Goal: Task Accomplishment & Management: Use online tool/utility

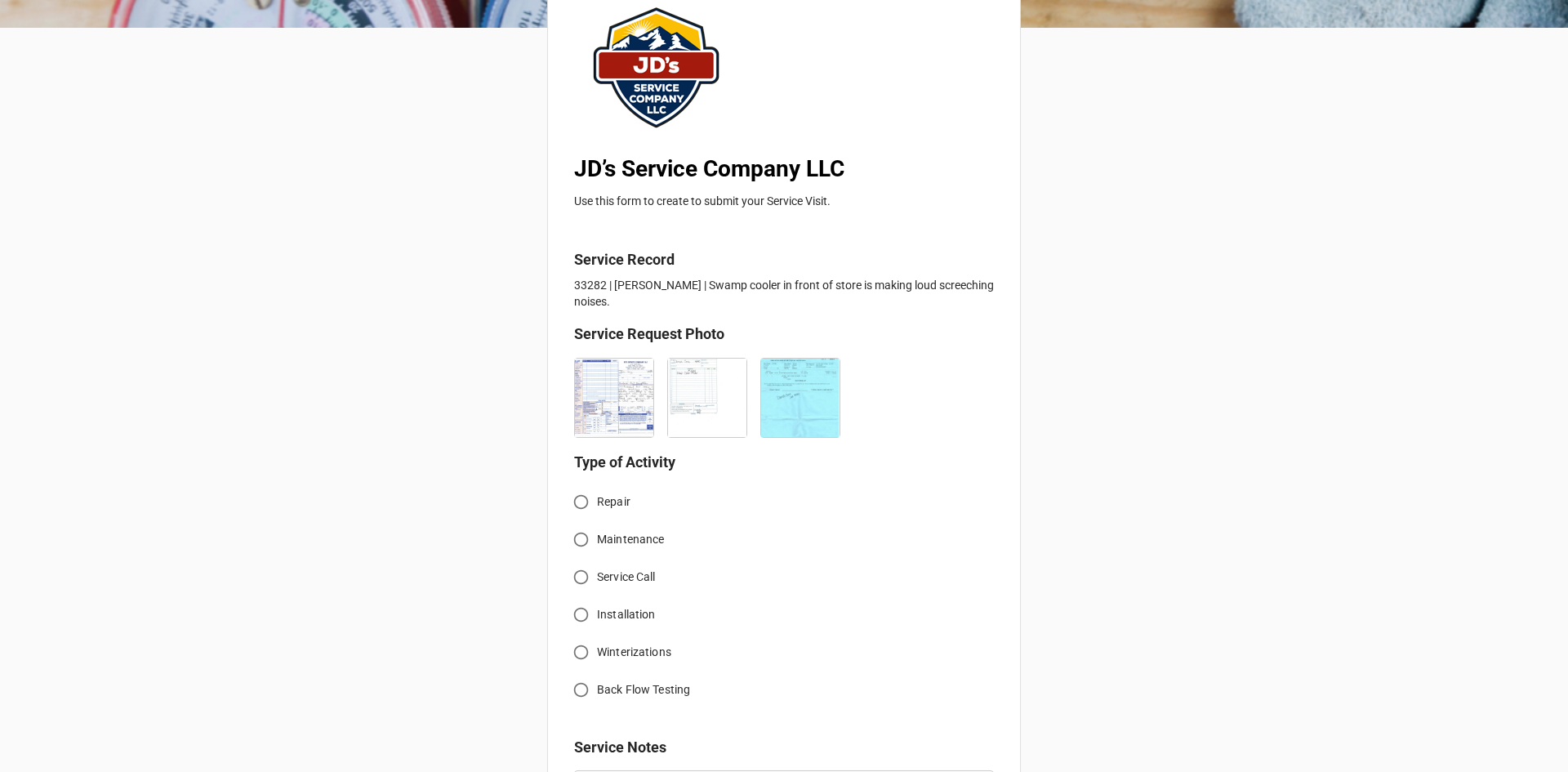
scroll to position [163, 0]
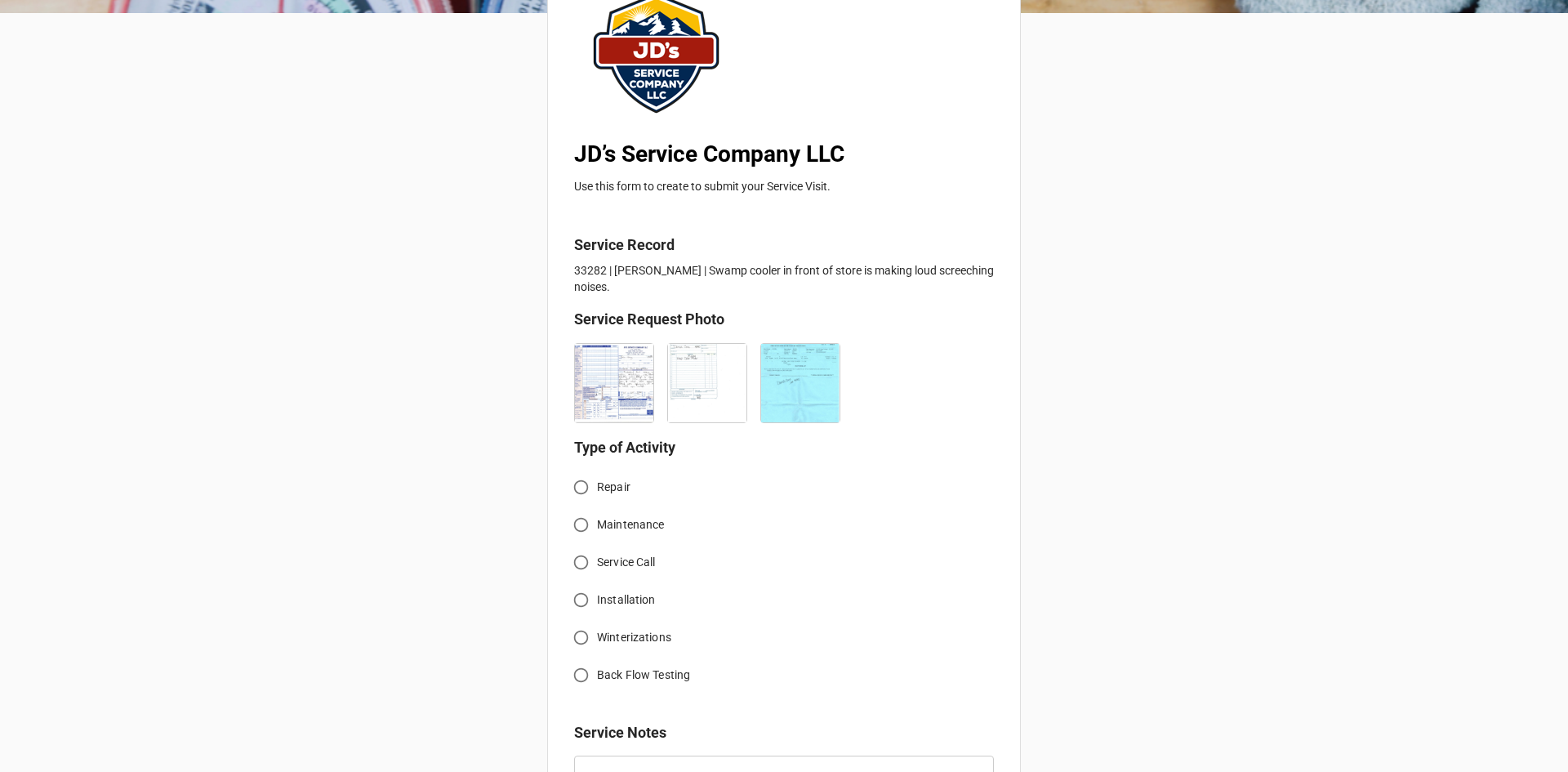
click at [576, 564] on input "Service Call" at bounding box center [581, 562] width 32 height 32
radio input "true"
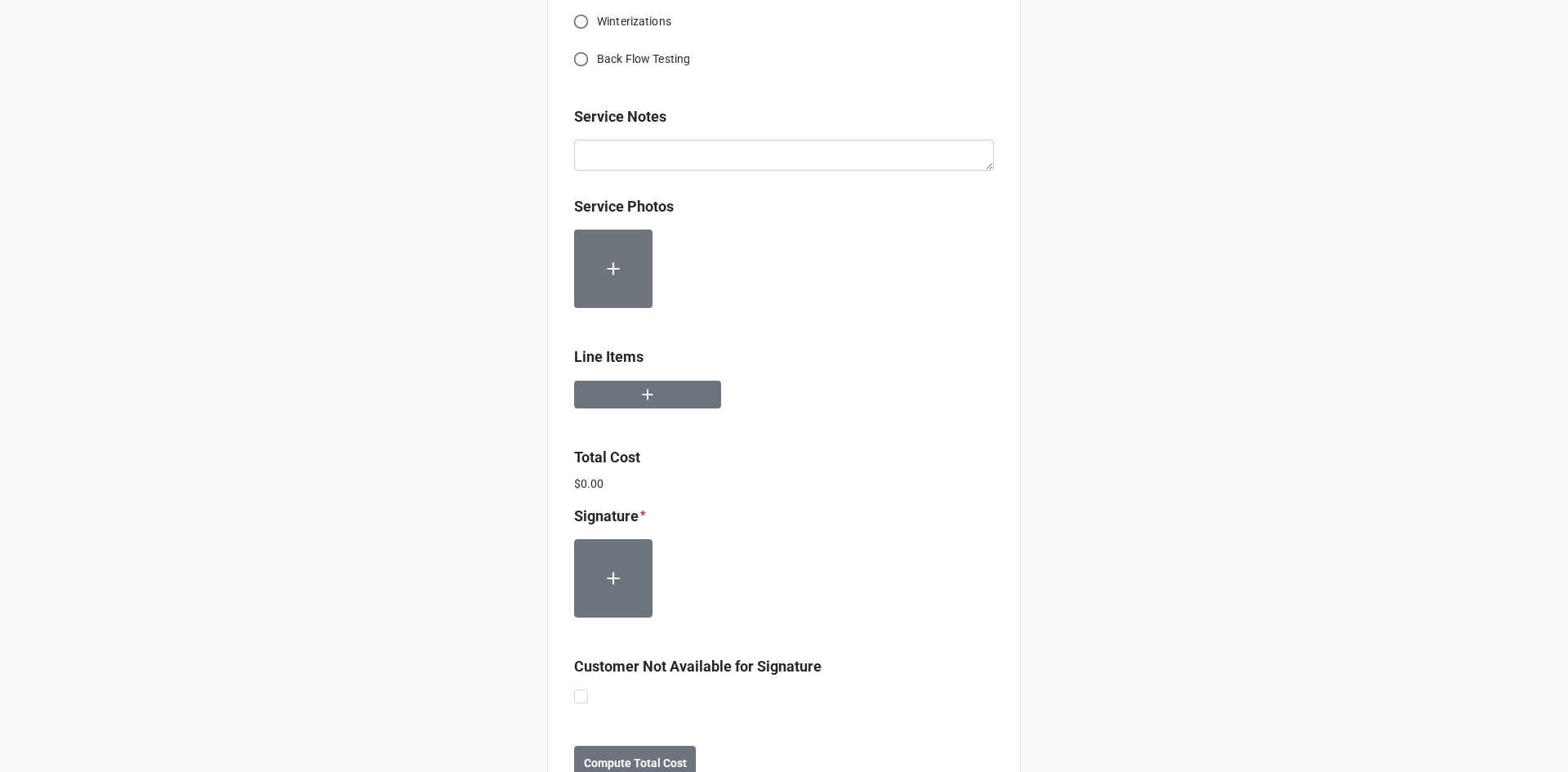
scroll to position [816, 0]
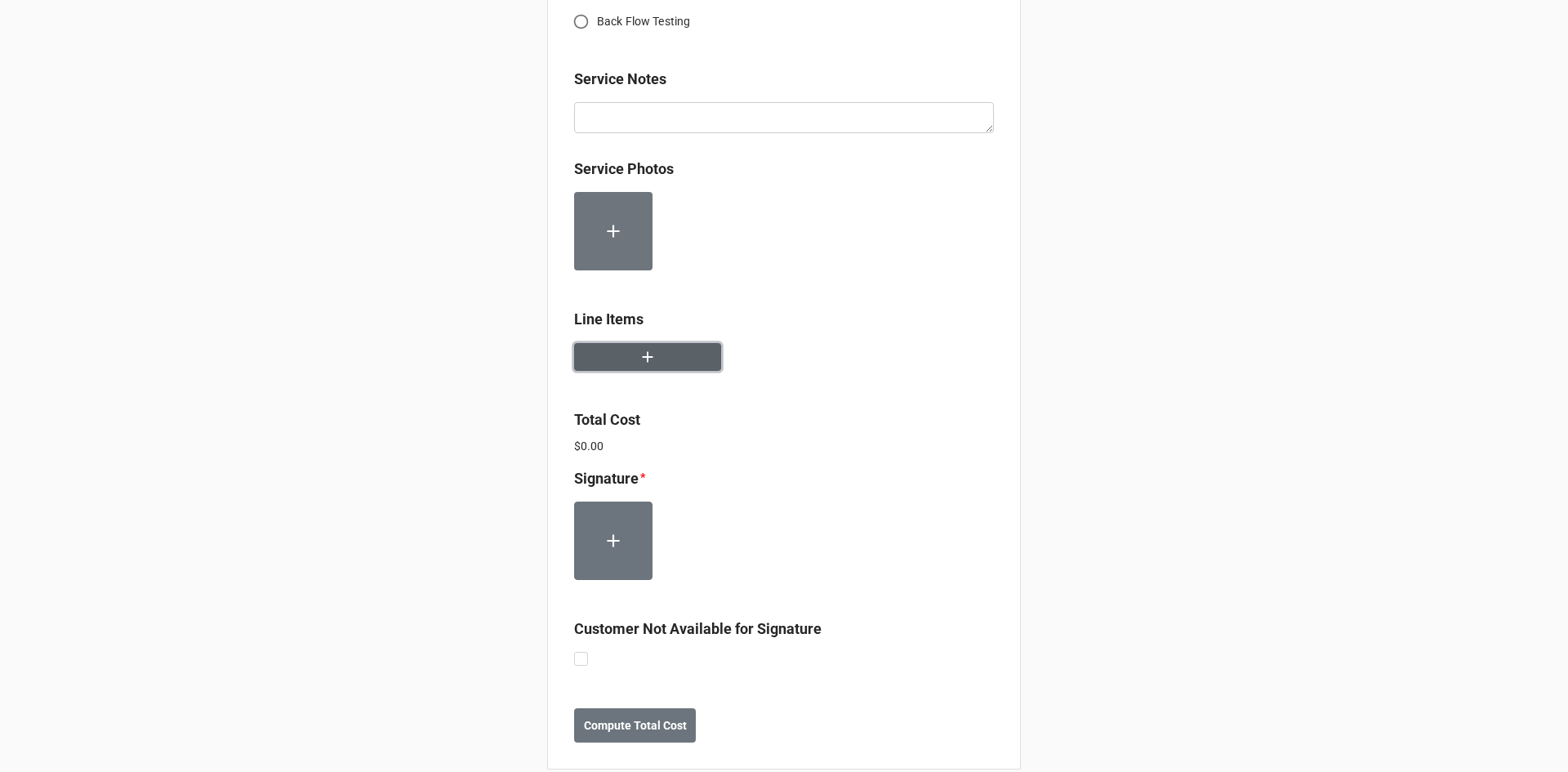
click at [667, 363] on button "button" at bounding box center [647, 357] width 147 height 29
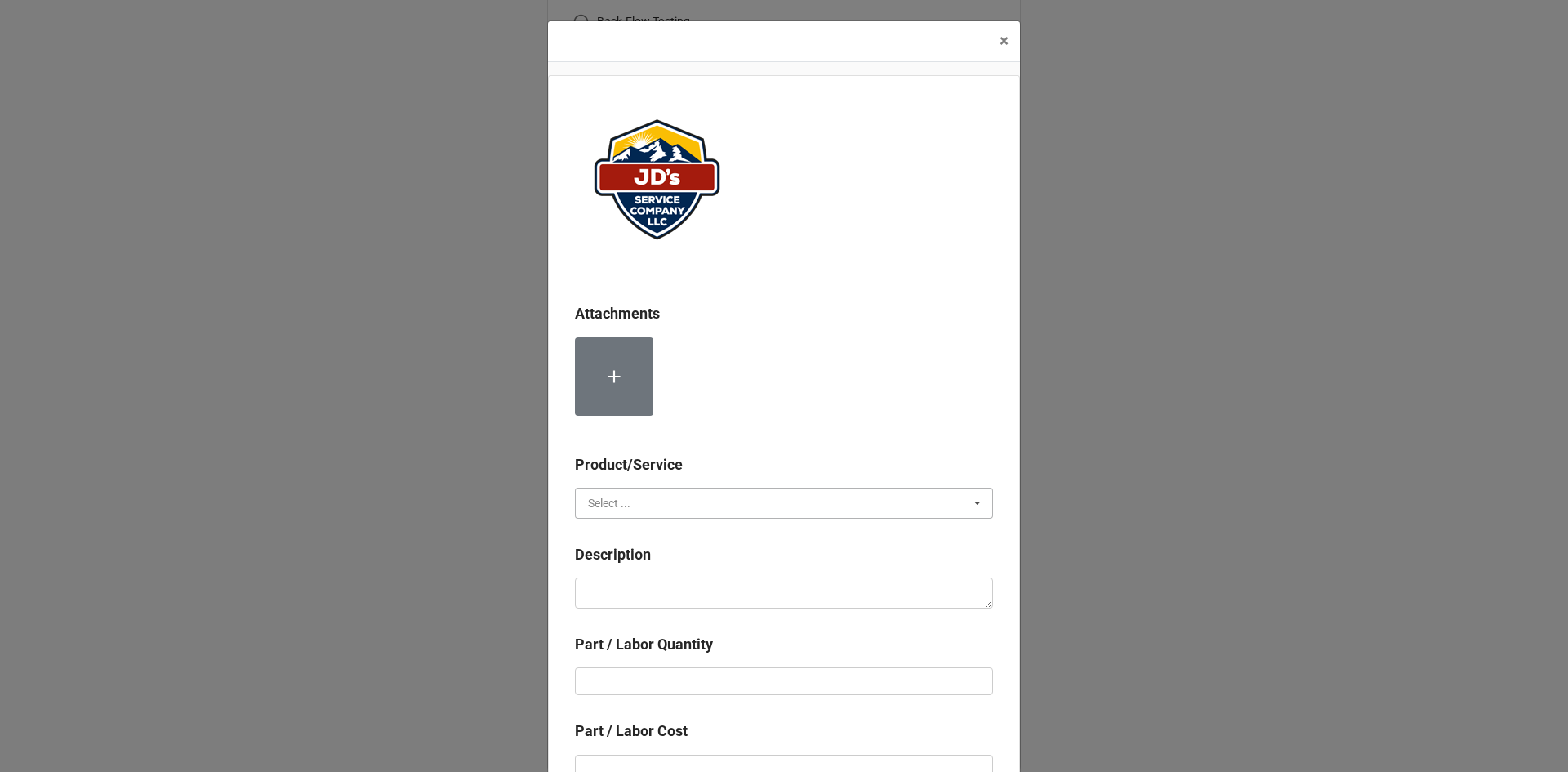
click at [684, 496] on input "text" at bounding box center [784, 503] width 416 height 30
click at [636, 536] on div "Services" at bounding box center [784, 532] width 416 height 31
click at [646, 586] on textarea at bounding box center [784, 593] width 418 height 31
paste textarea "2:00pm-3:00pm; Service Address: Same as above. Removed and replaced failed evap…"
type textarea "x"
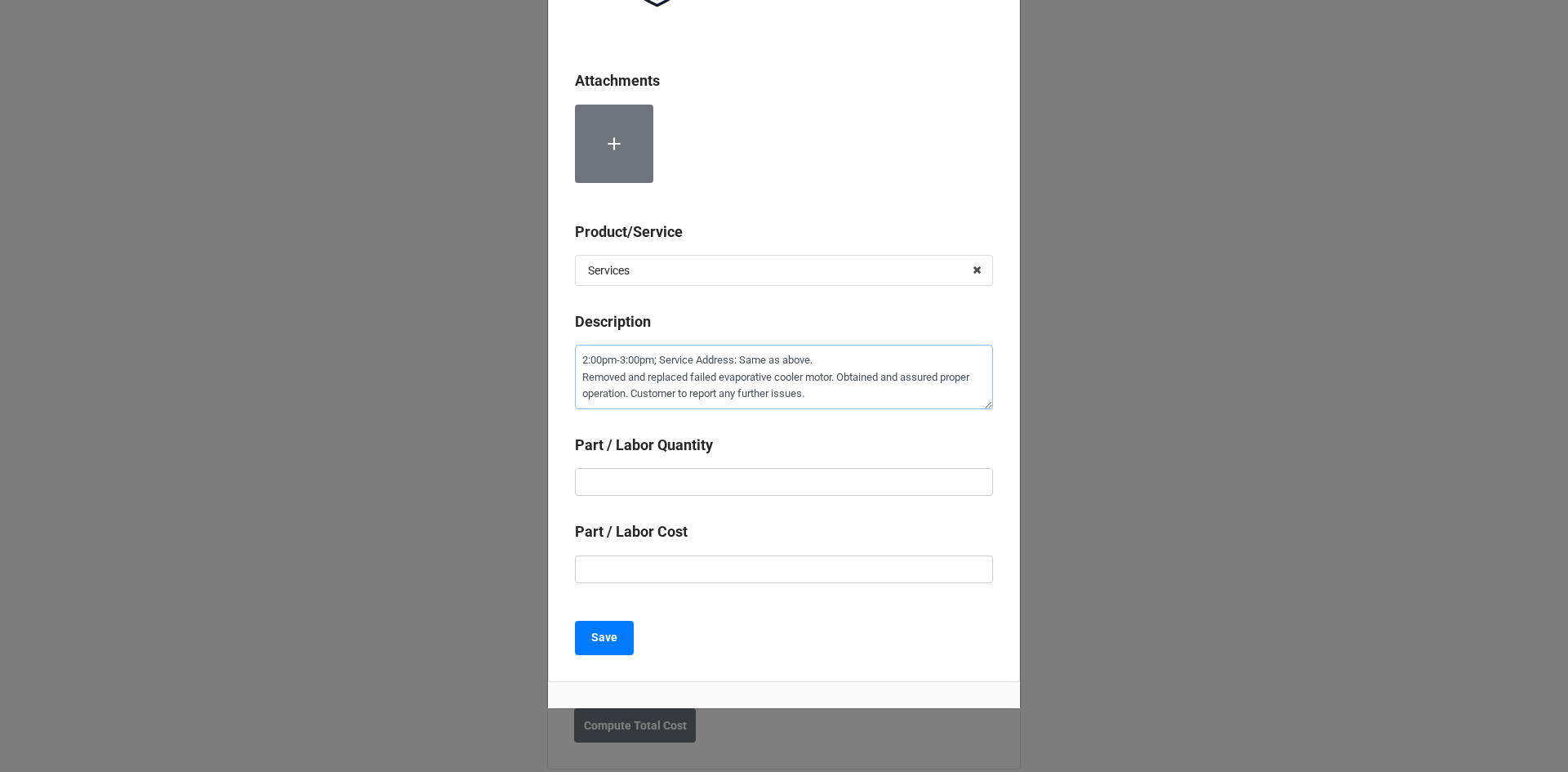
scroll to position [245, 0]
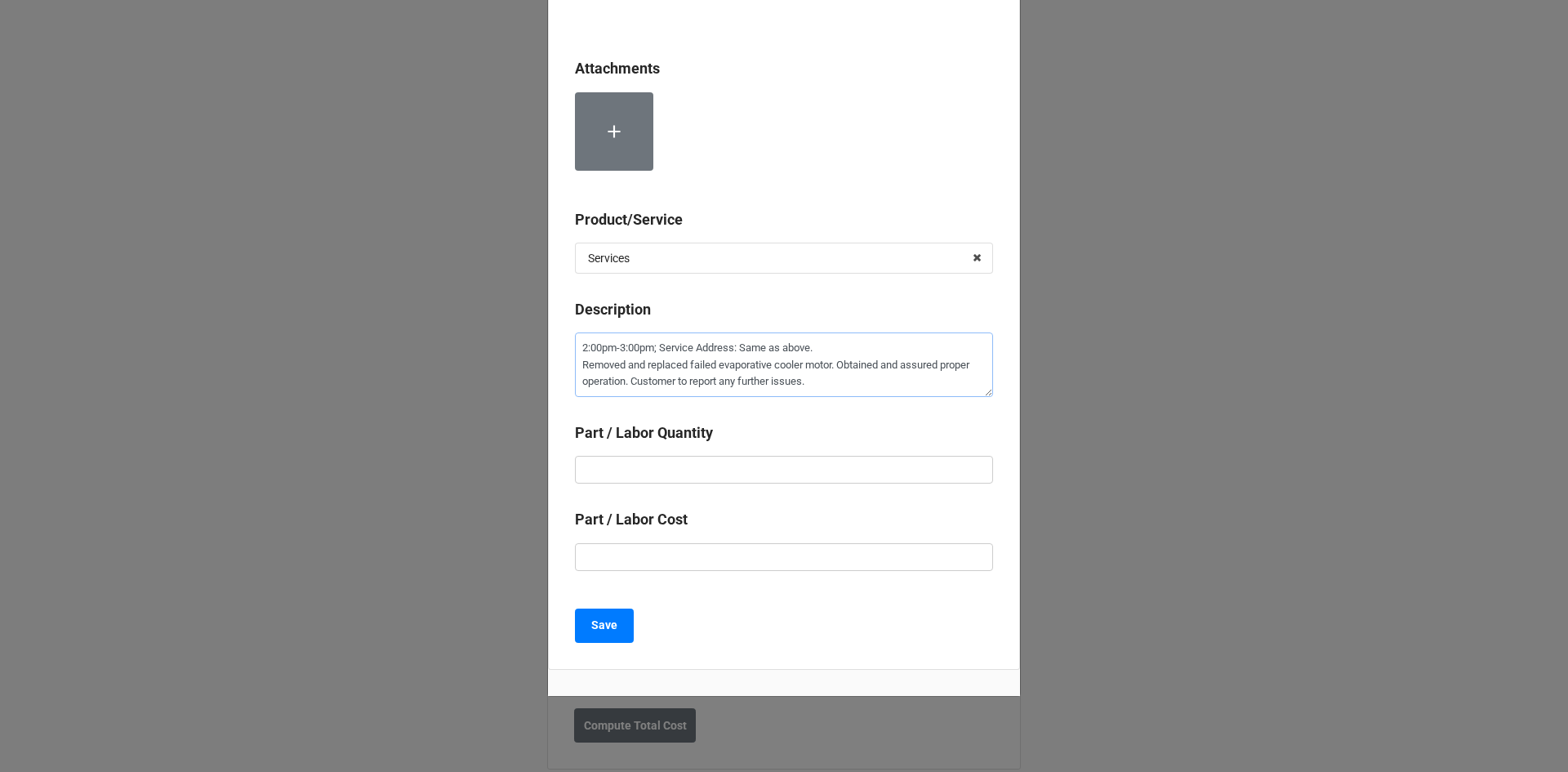
type textarea "2:00pm-3:00pm; Service Address: Same as above. Removed and replaced failed evap…"
click at [722, 456] on input "text" at bounding box center [784, 469] width 418 height 28
type textarea "x"
type input "1"
type textarea "x"
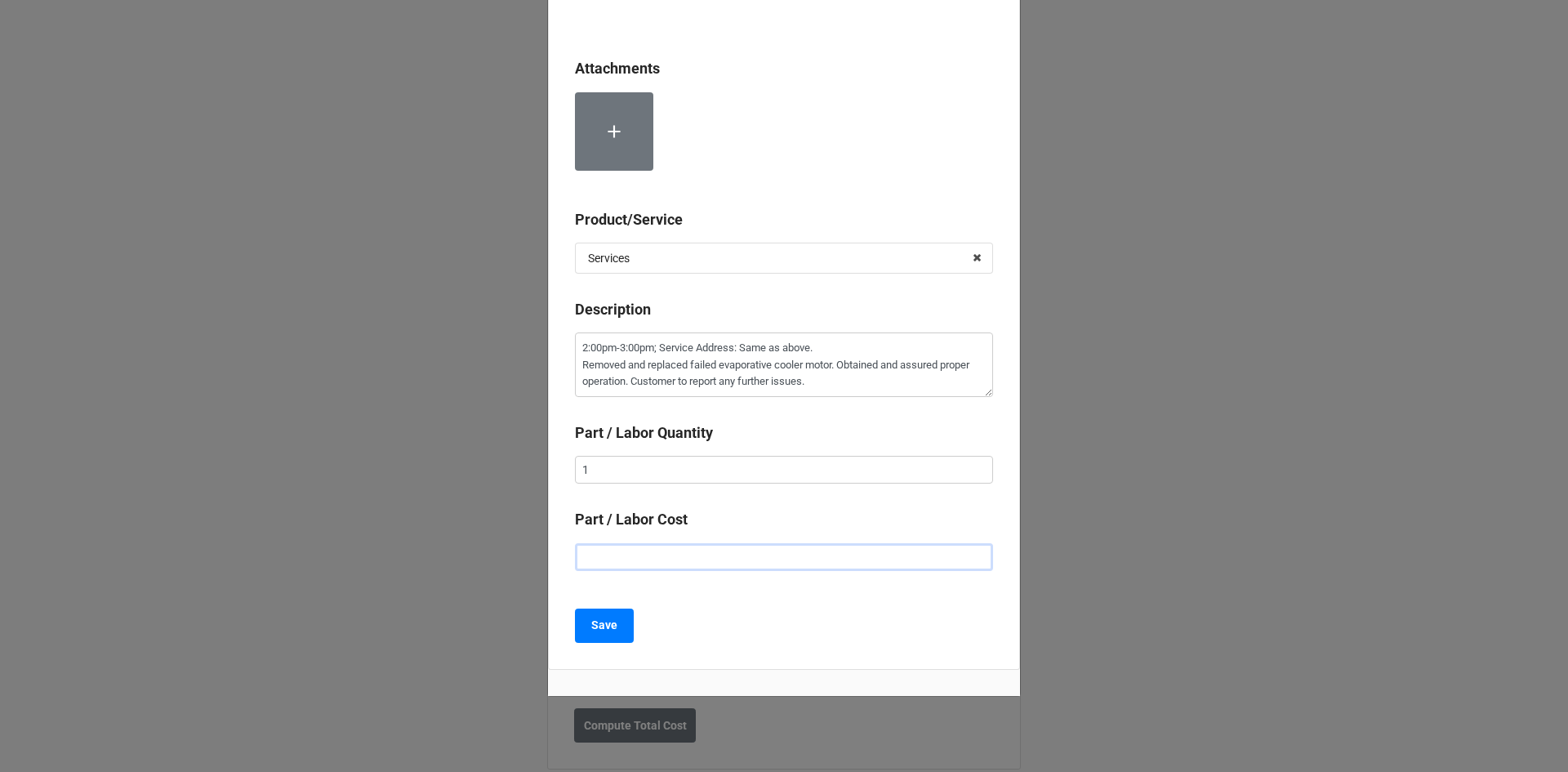
type input "$2.00"
type textarea "x"
type input "$22.00"
type textarea "x"
type input "$225.00"
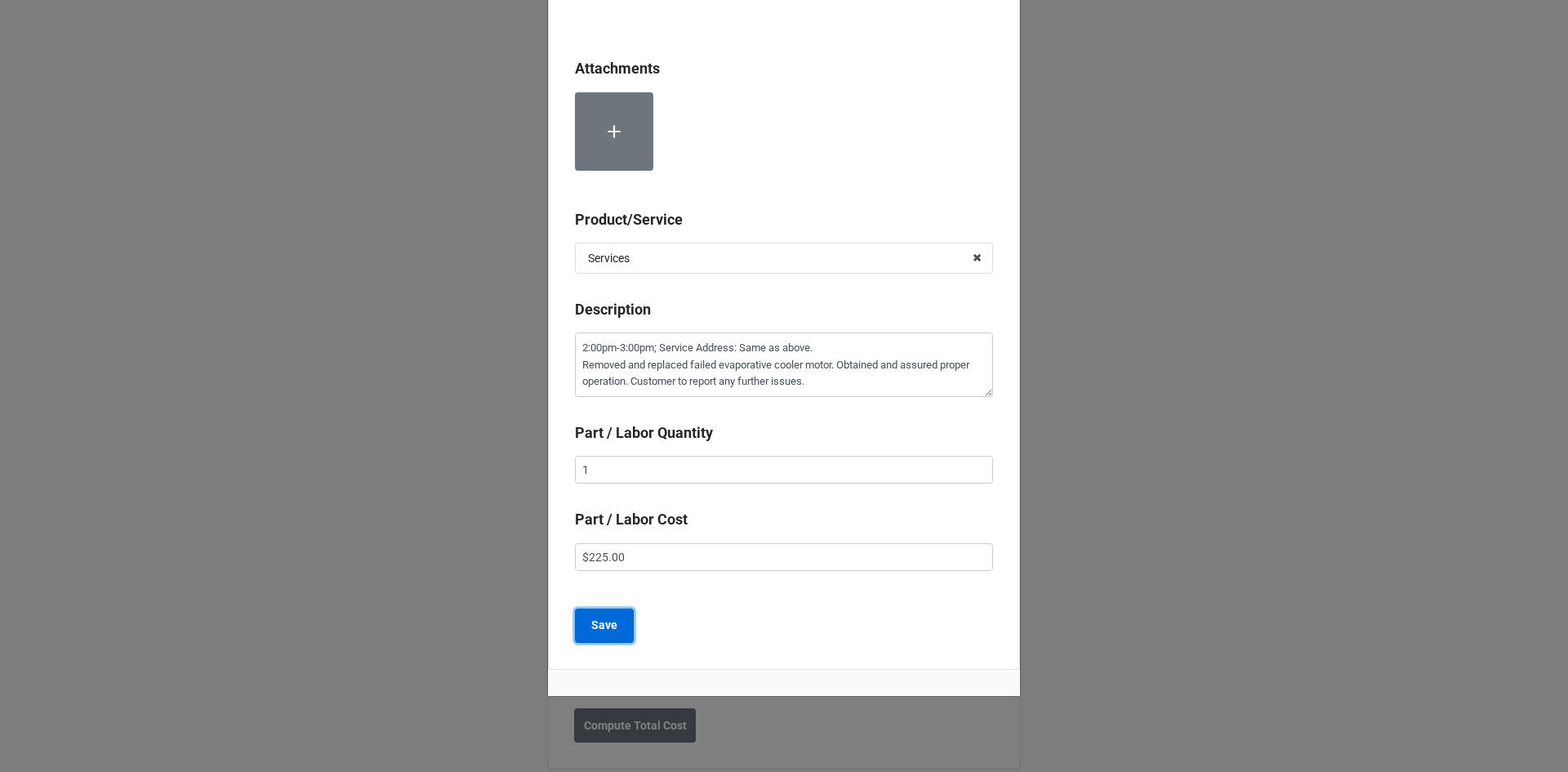
click at [616, 632] on button "Save" at bounding box center [604, 625] width 58 height 34
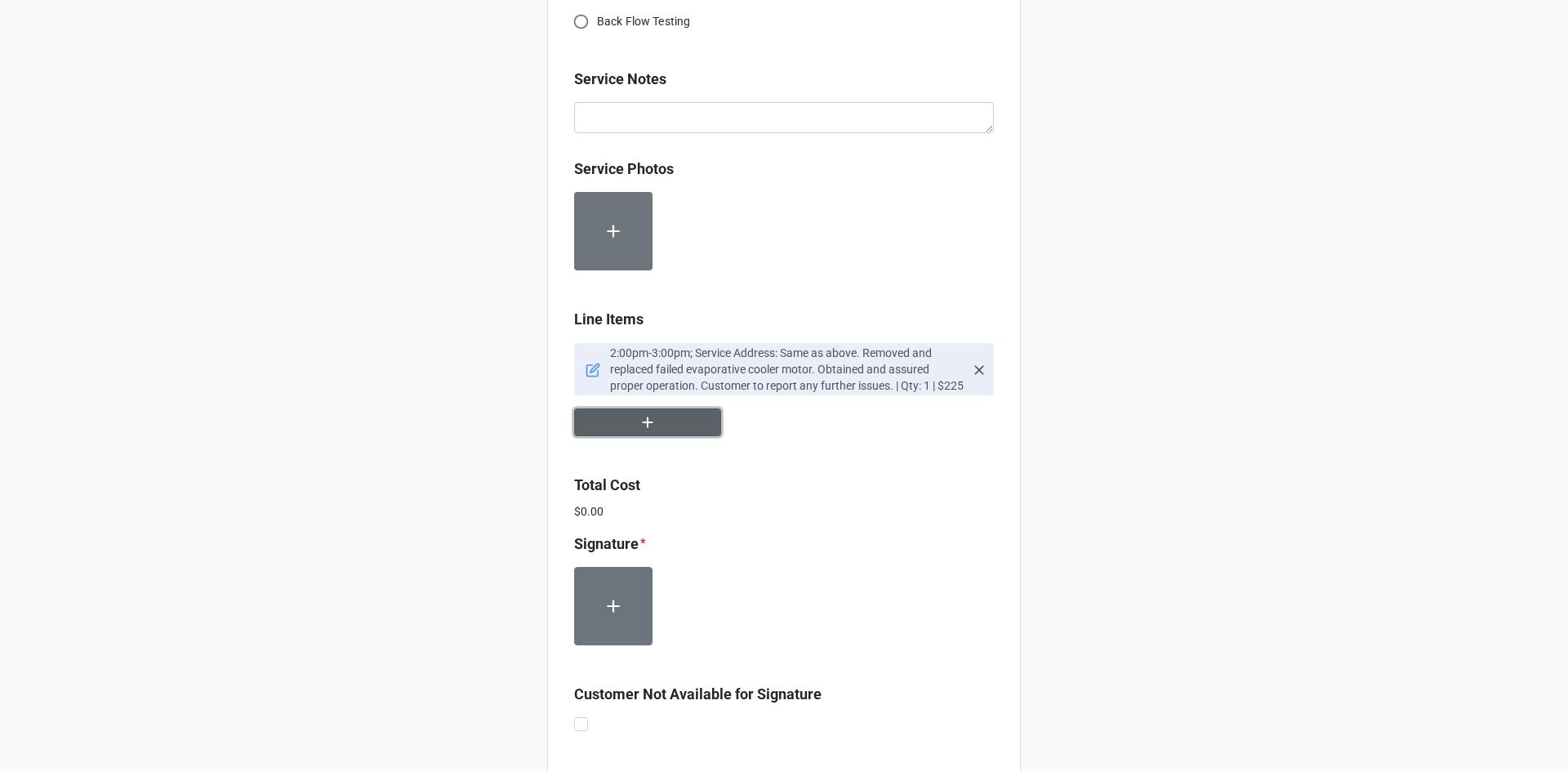
click at [646, 427] on icon "button" at bounding box center [648, 422] width 10 height 10
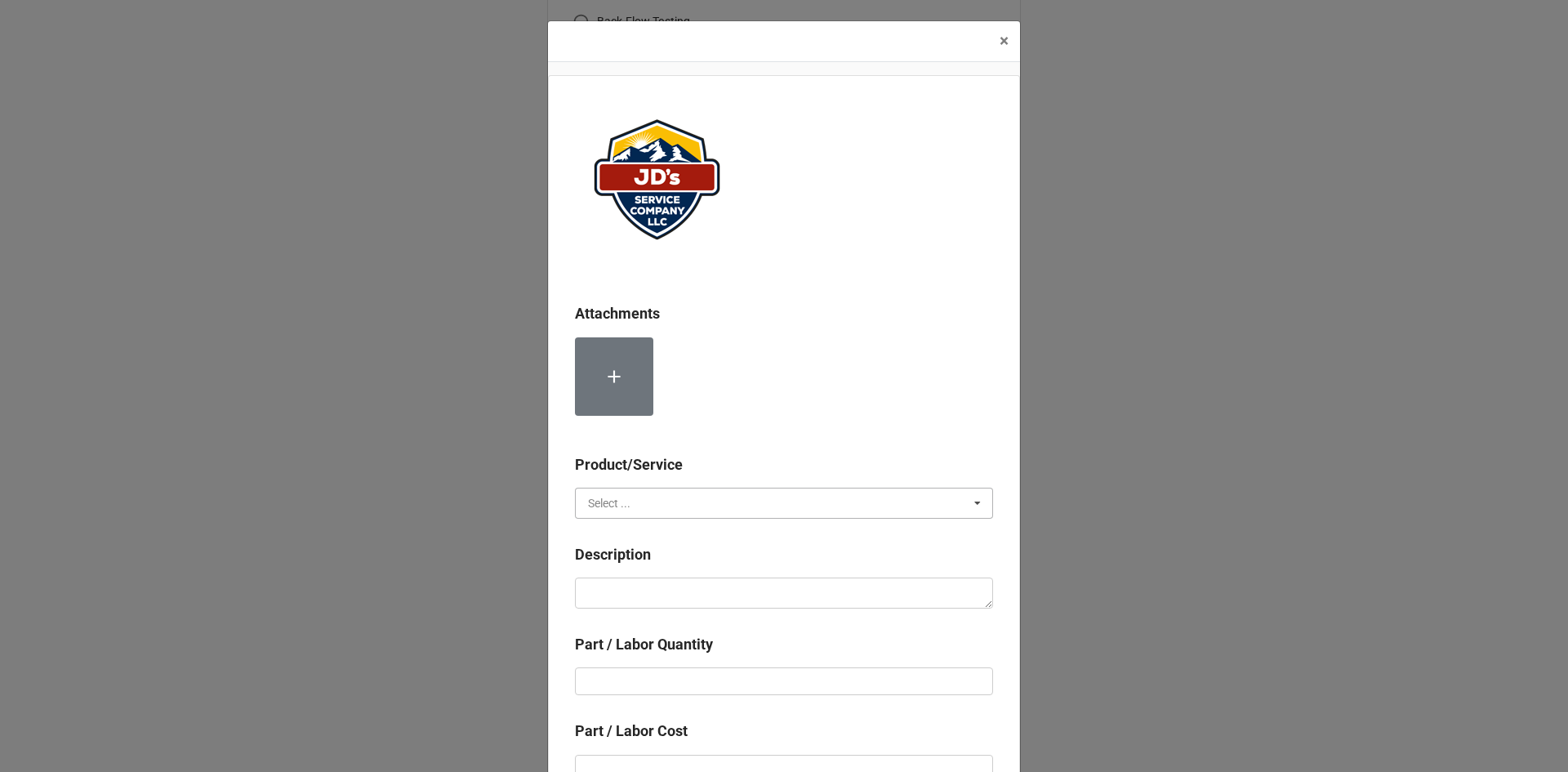
click at [645, 504] on input "text" at bounding box center [784, 503] width 416 height 30
click at [634, 566] on span "Material Cost" at bounding box center [623, 563] width 68 height 13
click at [653, 588] on textarea at bounding box center [784, 593] width 418 height 31
type textarea "x"
type textarea "W"
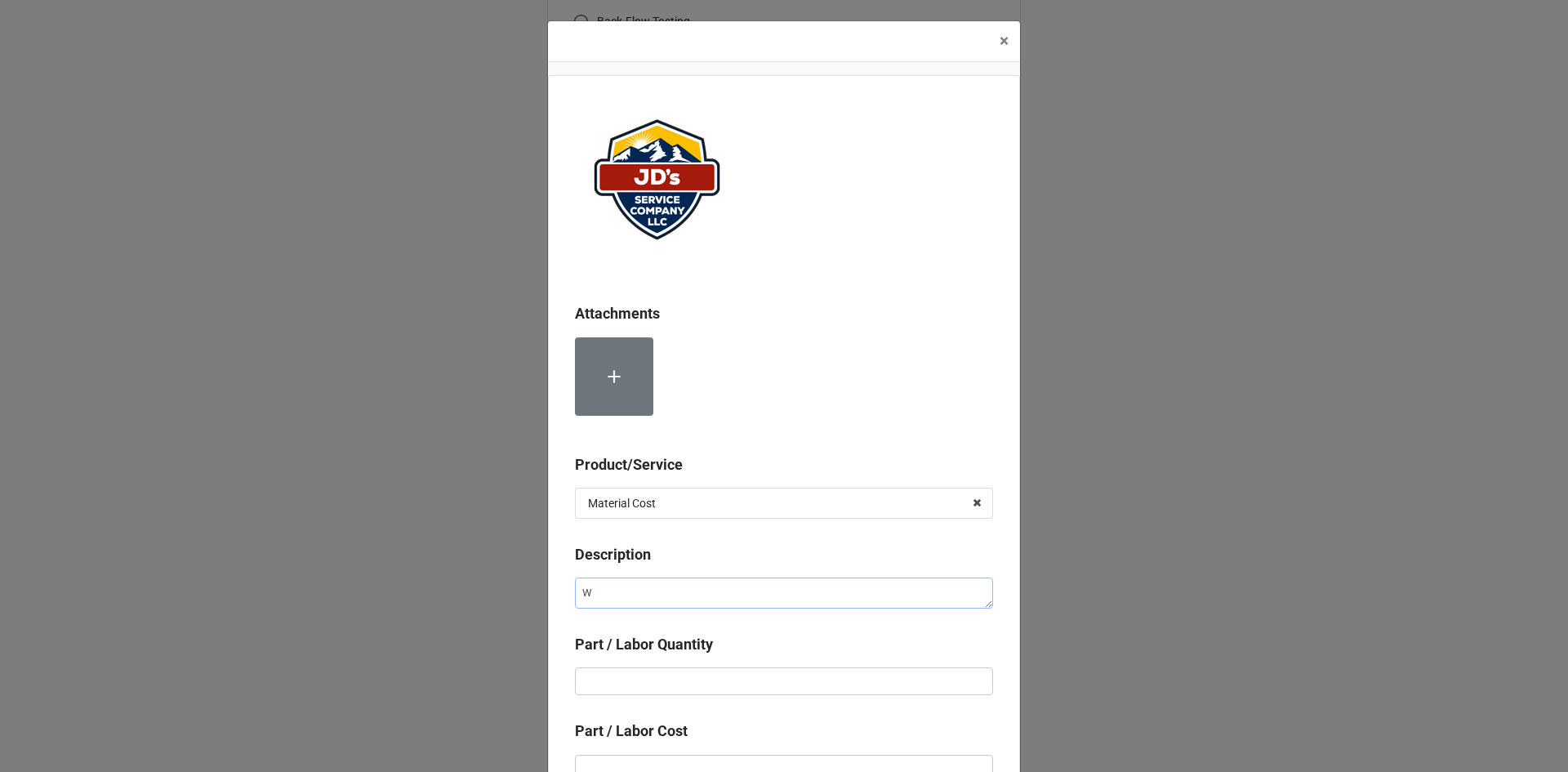
type textarea "x"
type textarea "WA"
type textarea "x"
type textarea "WAR"
type textarea "x"
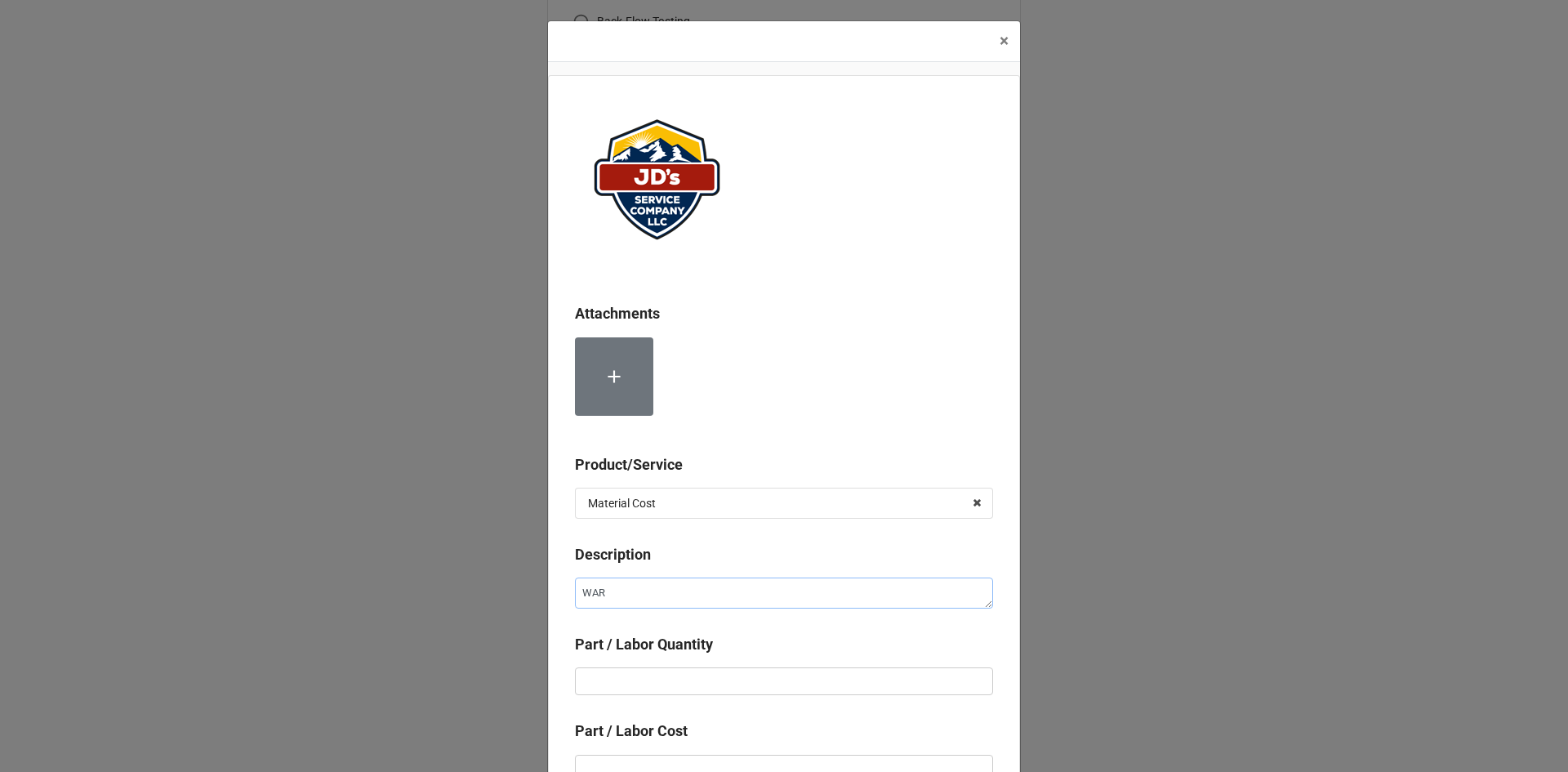
type textarea "WARR"
type textarea "x"
type textarea "WARRA"
type textarea "x"
type textarea "WARRAN"
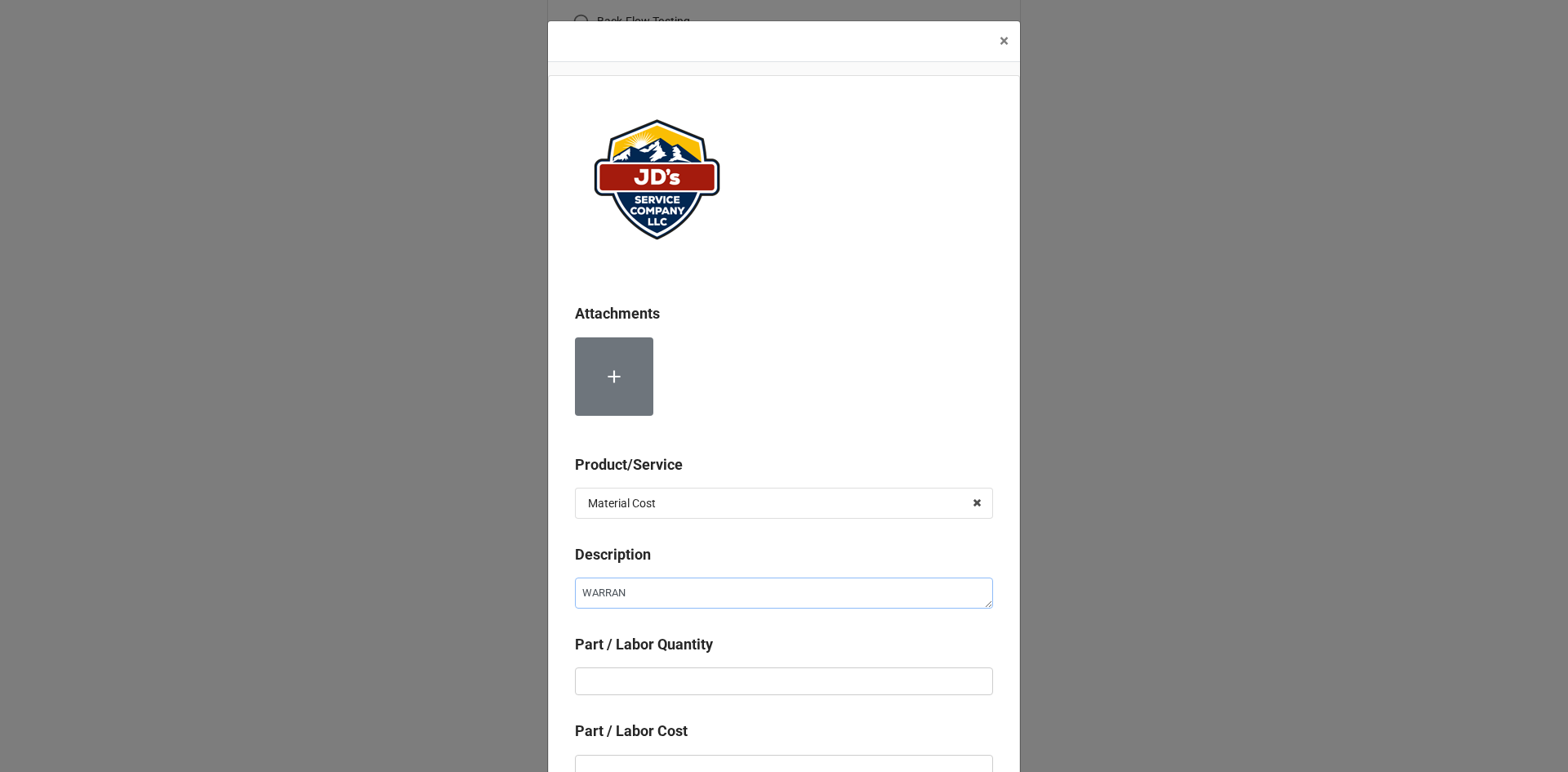
type textarea "x"
type textarea "WARRANT"
type textarea "x"
type textarea "WARRANTY"
type textarea "x"
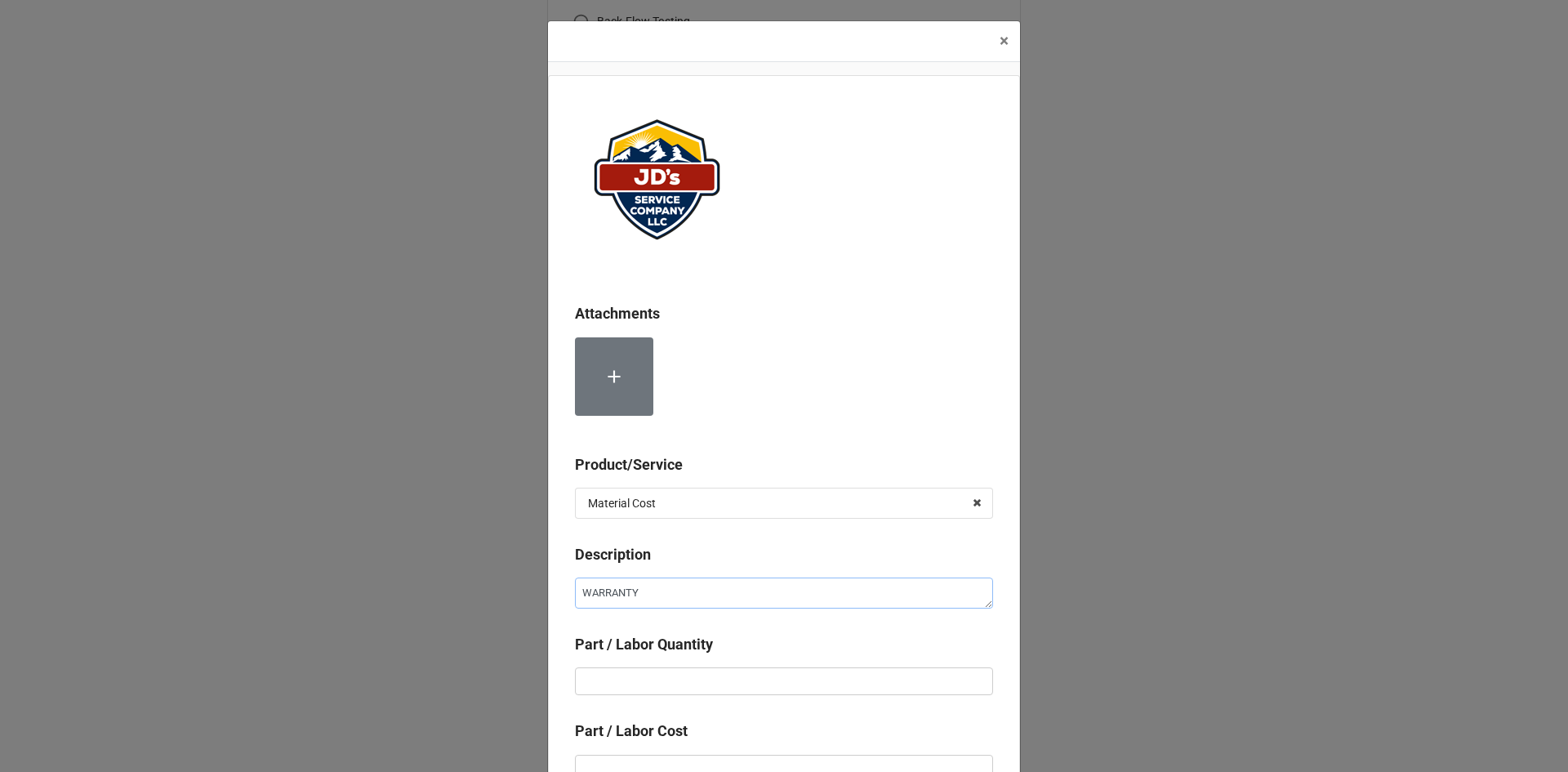
type textarea "WARRANTY"
type textarea "x"
type textarea "WARRANTY E"
type textarea "x"
type textarea "WARRANTY Ev"
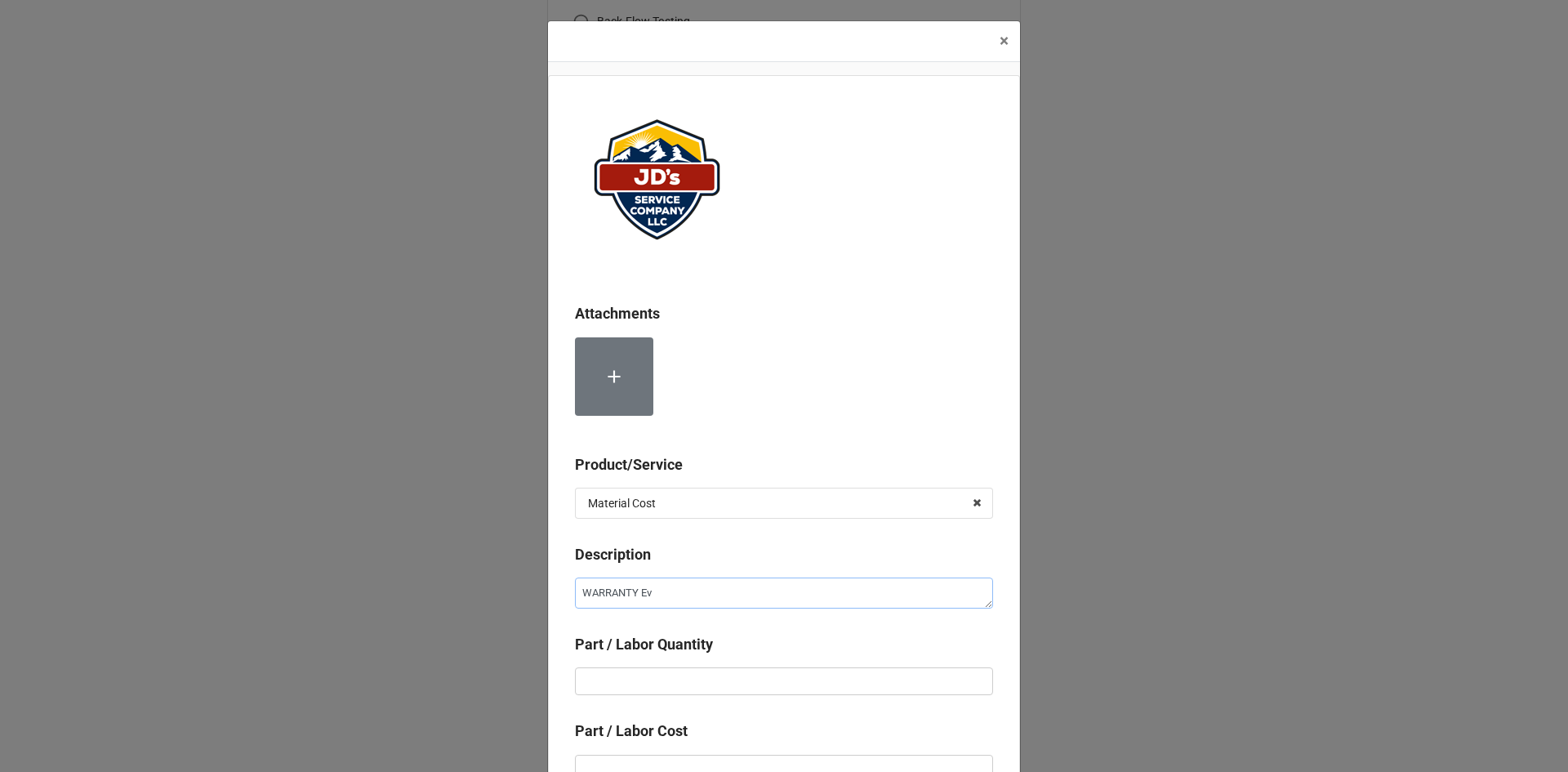
type textarea "x"
type textarea "WARRANTY Eva"
type textarea "x"
type textarea "WARRANTY Evap"
type textarea "x"
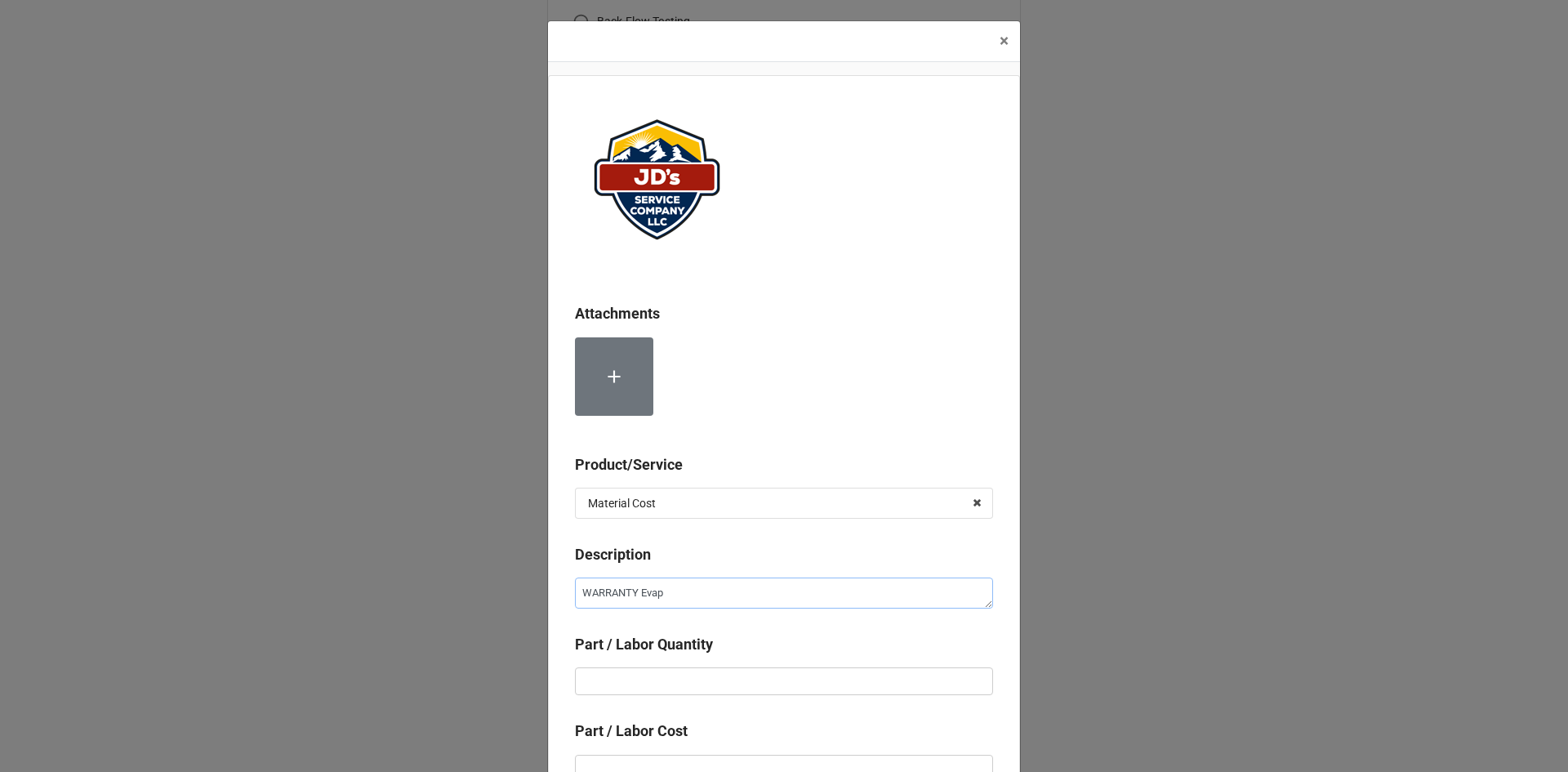
type textarea "WARRANTY [PERSON_NAME]"
type textarea "x"
type textarea "WARRANTY Evapor"
type textarea "x"
type textarea "WARRANTY Evapora"
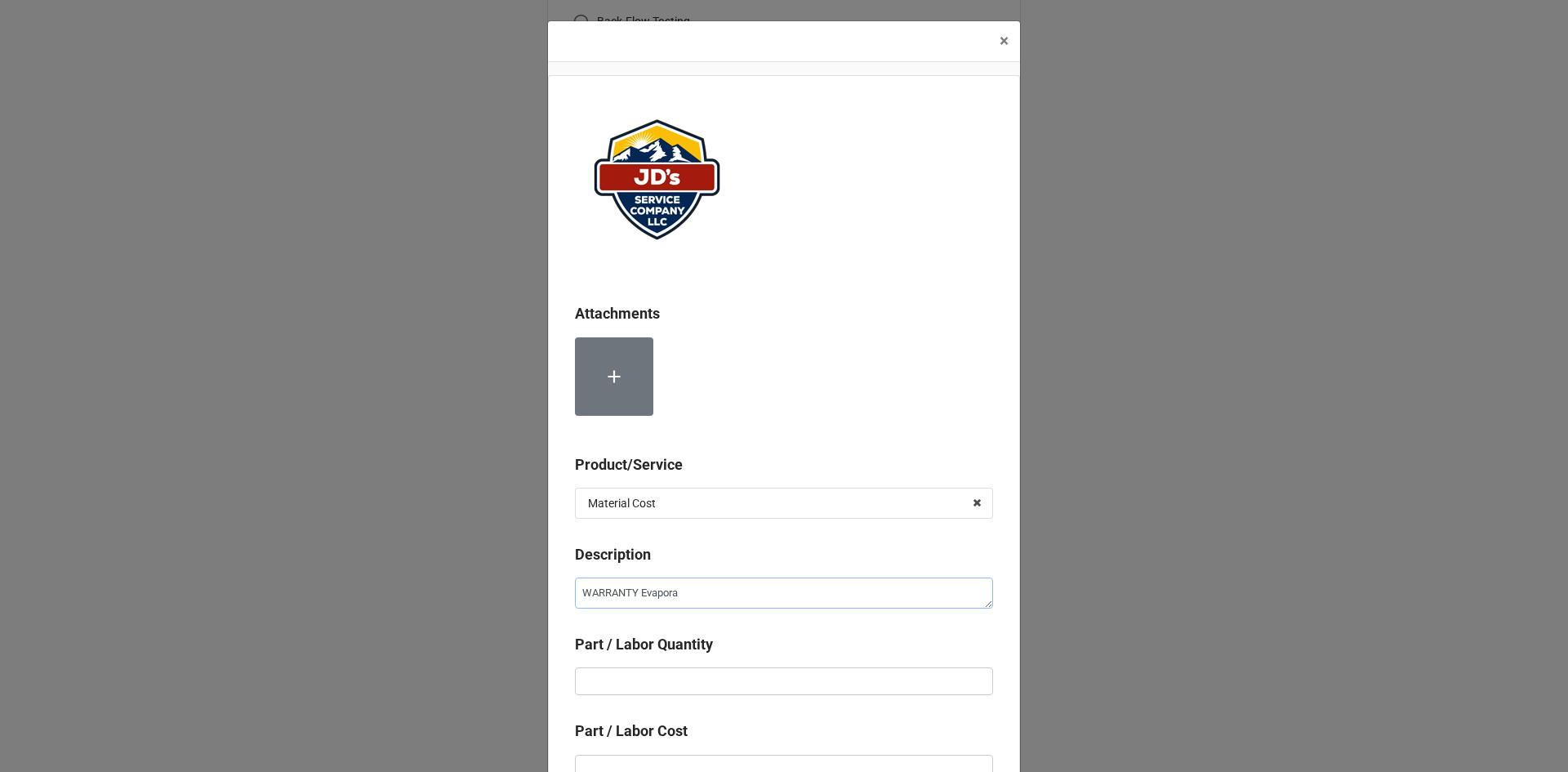
type textarea "x"
type textarea "WARRANTY Evaporat"
type textarea "x"
type textarea "WARRANTY Evaporati"
type textarea "x"
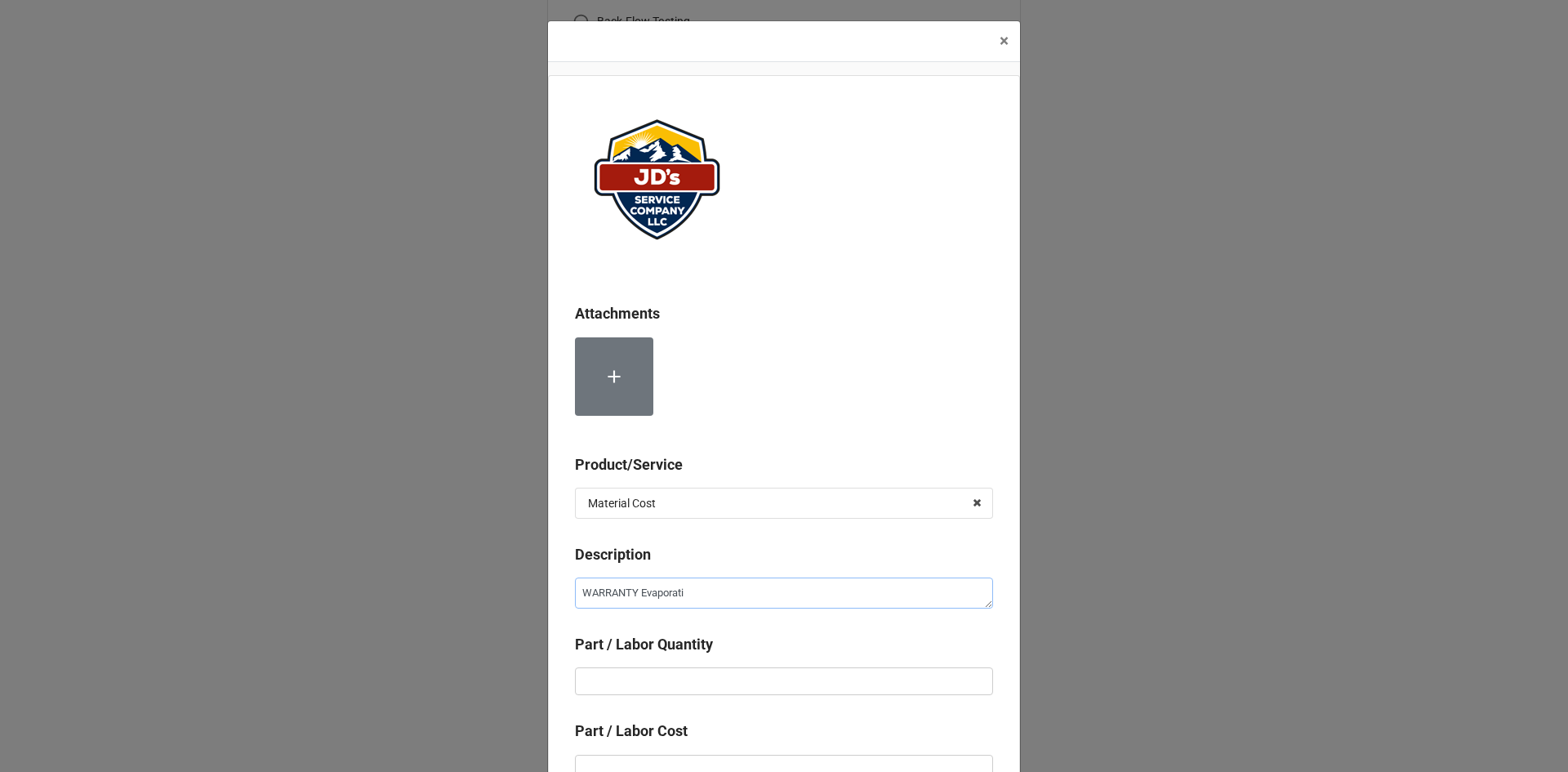
type textarea "WARRANTY Evaporativ"
type textarea "x"
type textarea "WARRANTY Evaporative"
type textarea "x"
type textarea "WARRANTY Evaporative"
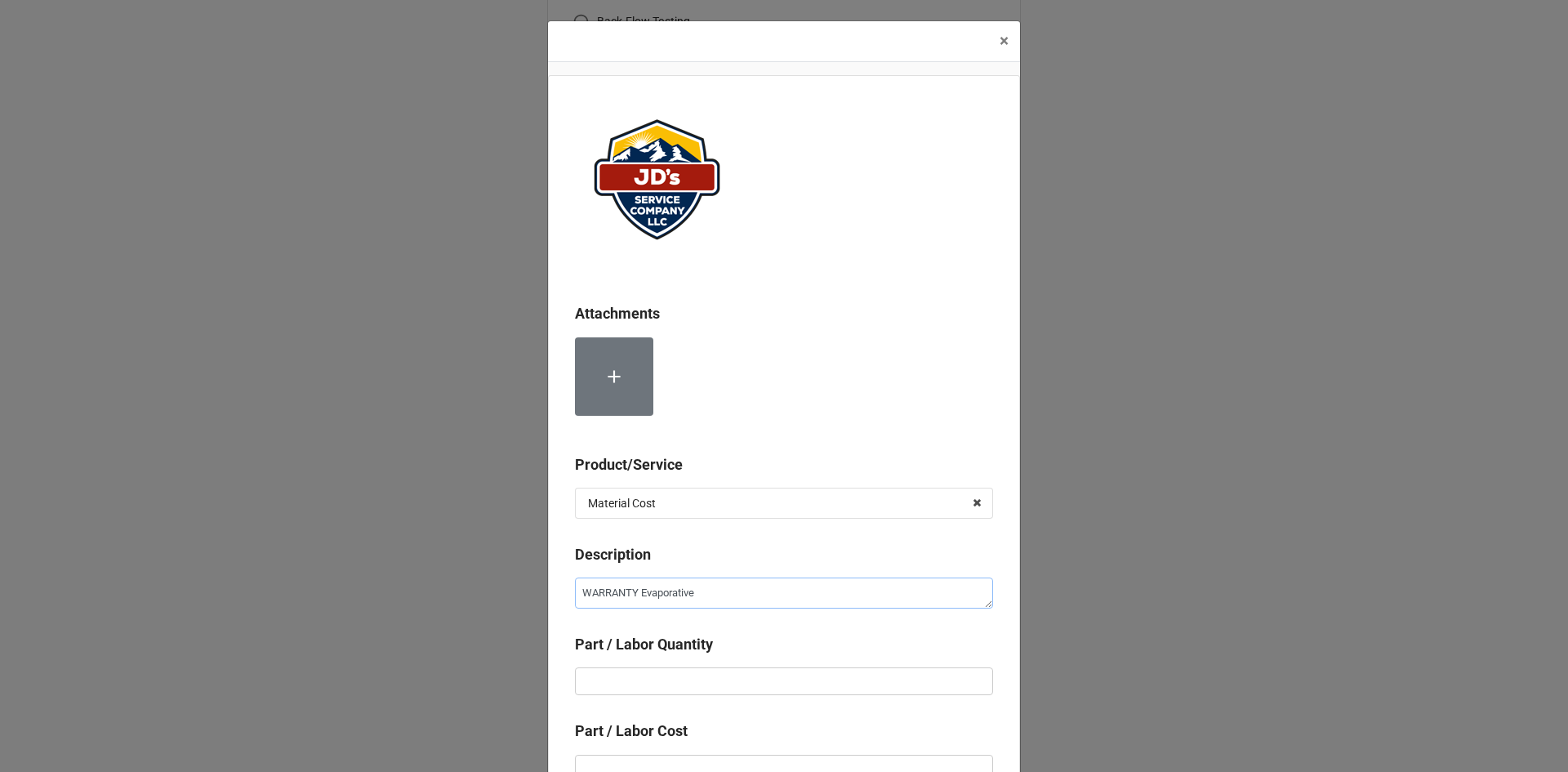
type textarea "x"
type textarea "WARRANTY Evaporative M"
type textarea "x"
type textarea "WARRANTY Evaporative"
type textarea "x"
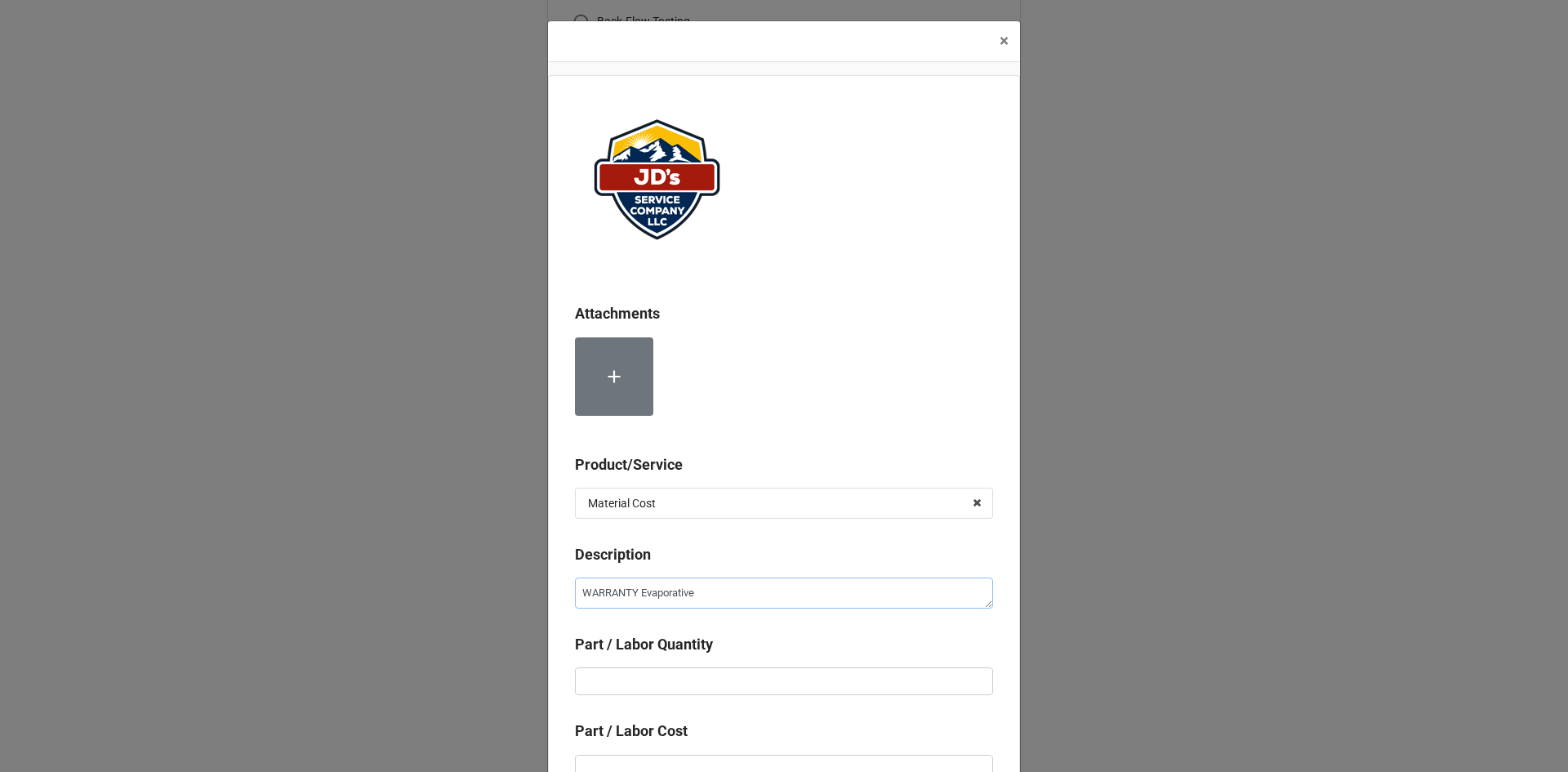
type textarea "WARRANTY Evaporative C"
type textarea "x"
type textarea "WARRANTY Evaporative Co"
type textarea "x"
type textarea "WARRANTY Evaporative Coo"
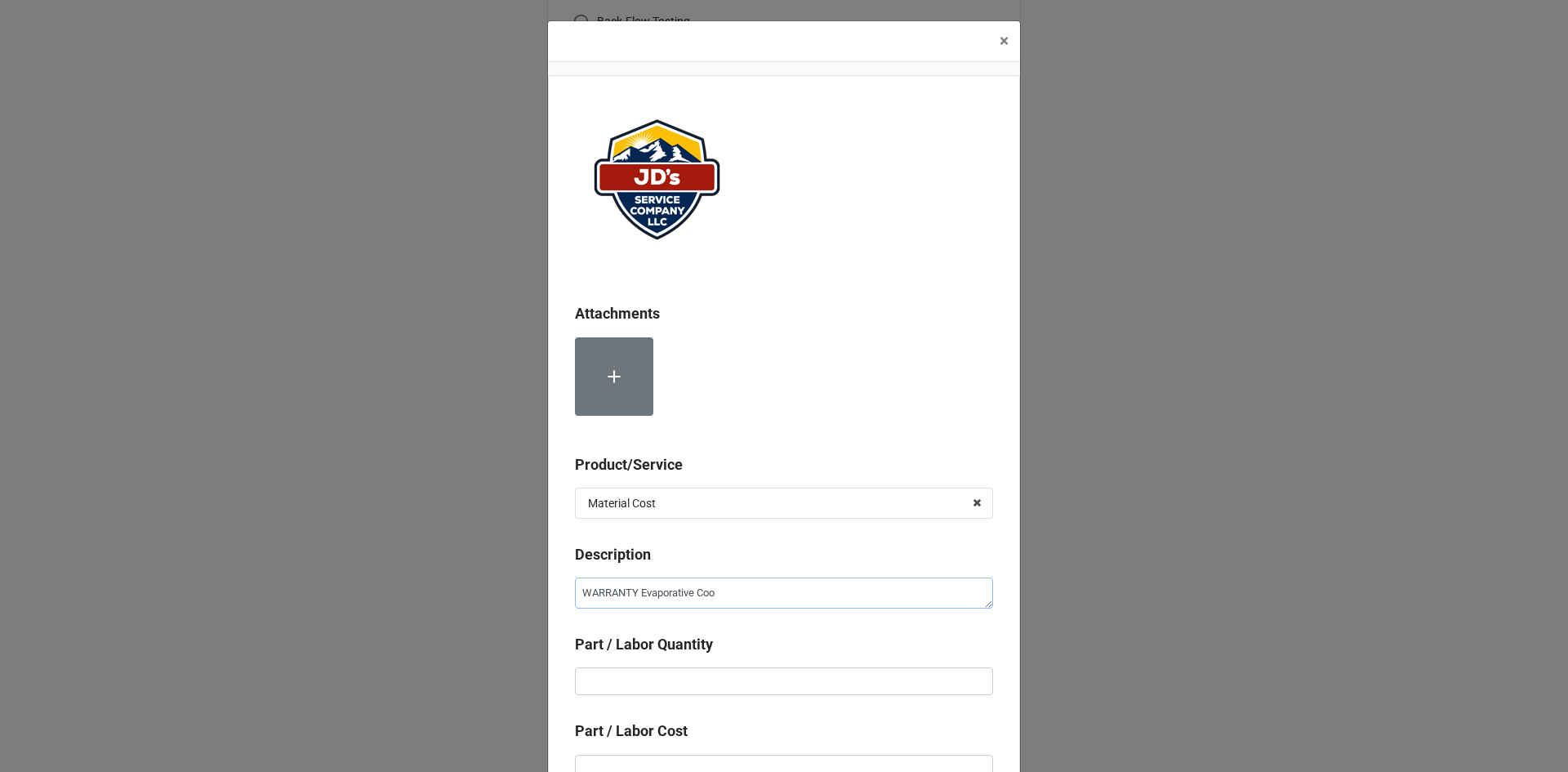
type textarea "x"
type textarea "WARRANTY Evaporative Cool"
type textarea "x"
type textarea "WARRANTY Evaporative Coole"
type textarea "x"
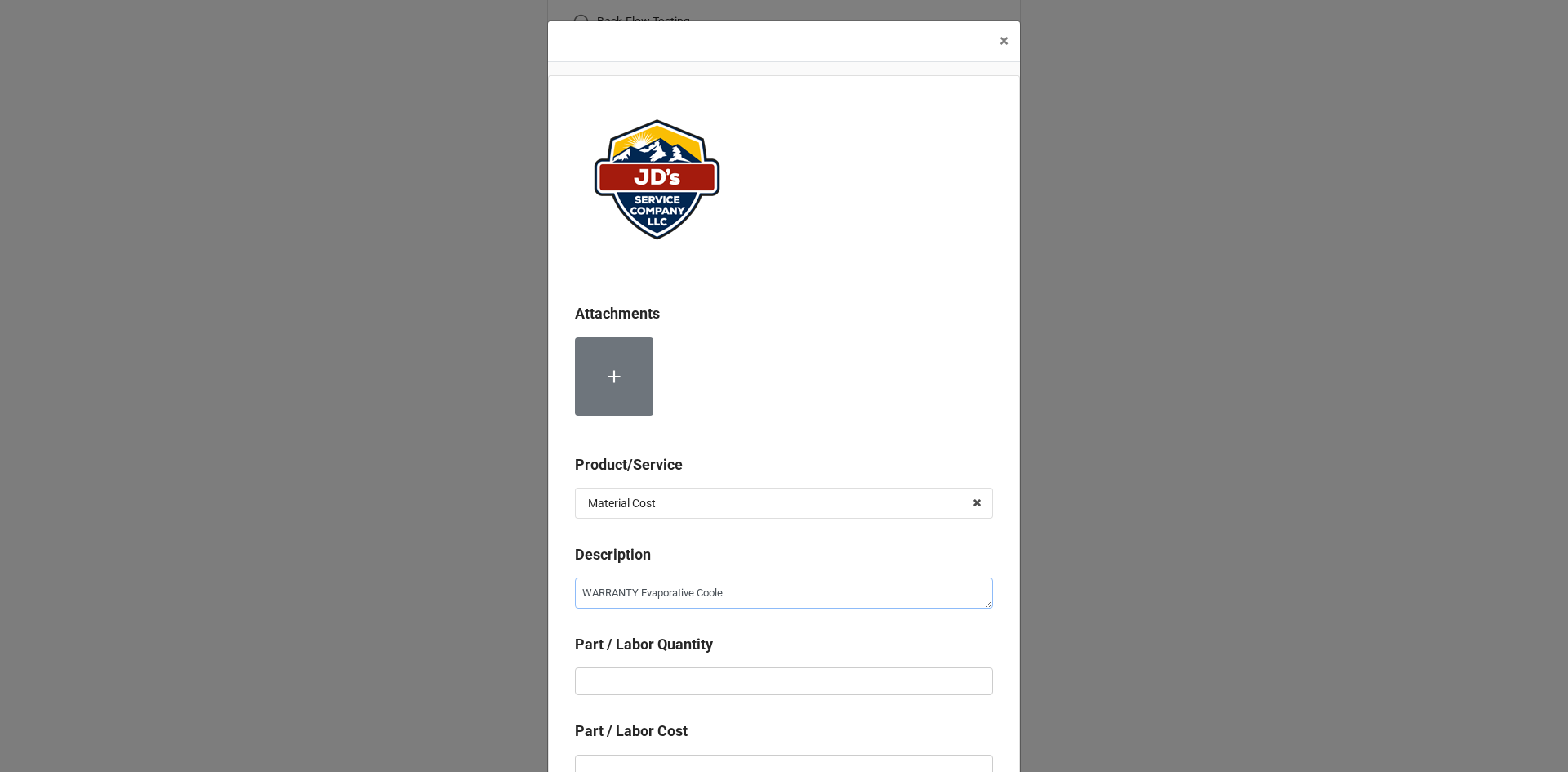
type textarea "WARRANTY Evaporative Cooler"
type textarea "x"
type textarea "WARRANTY Evaporative Cooler"
type textarea "x"
type textarea "WARRANTY Evaporative Cooler M"
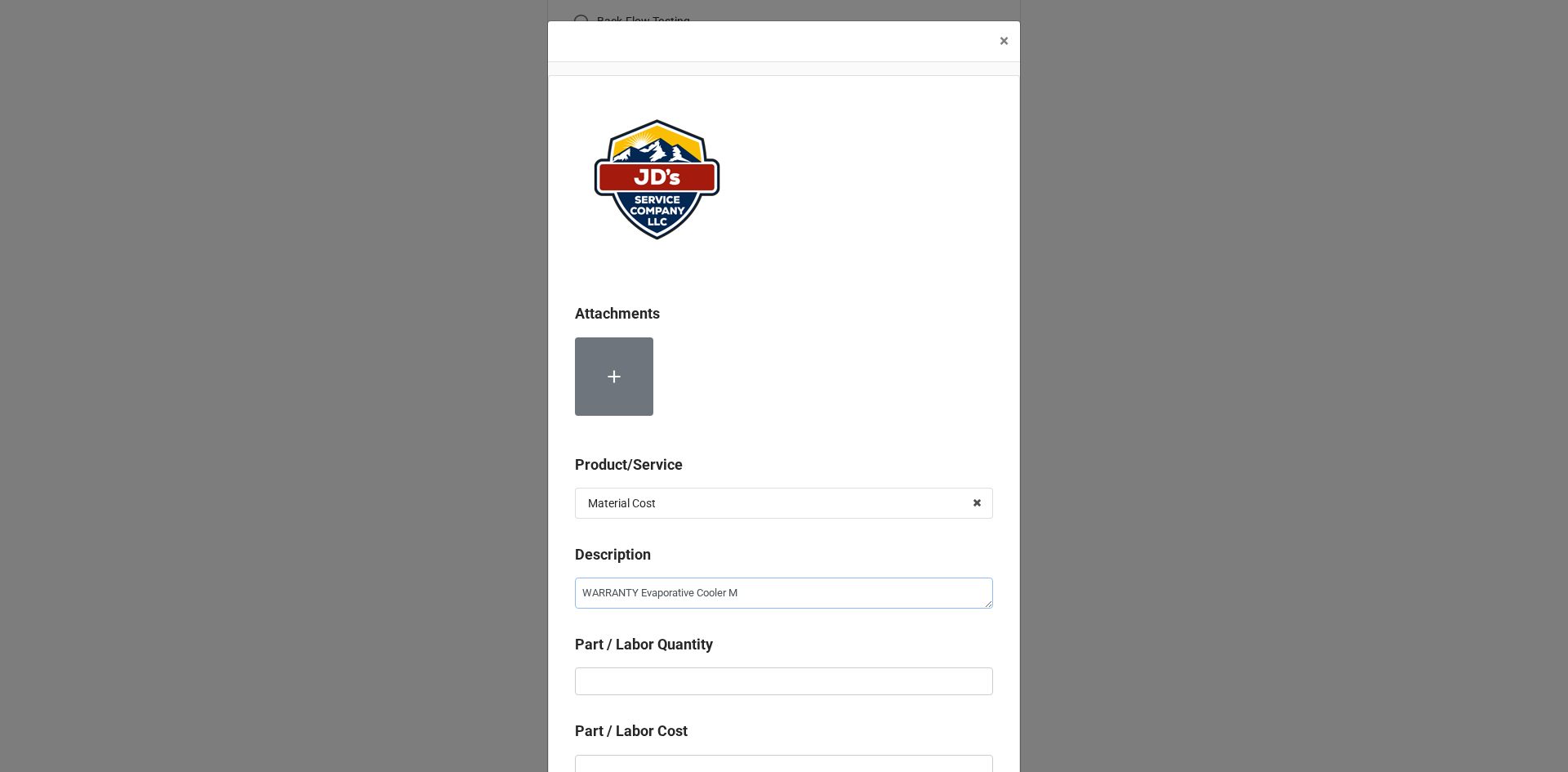
type textarea "x"
type textarea "WARRANTY Evaporative Cooler Mo"
type textarea "x"
type textarea "WARRANTY Evaporative Cooler Mot"
type textarea "x"
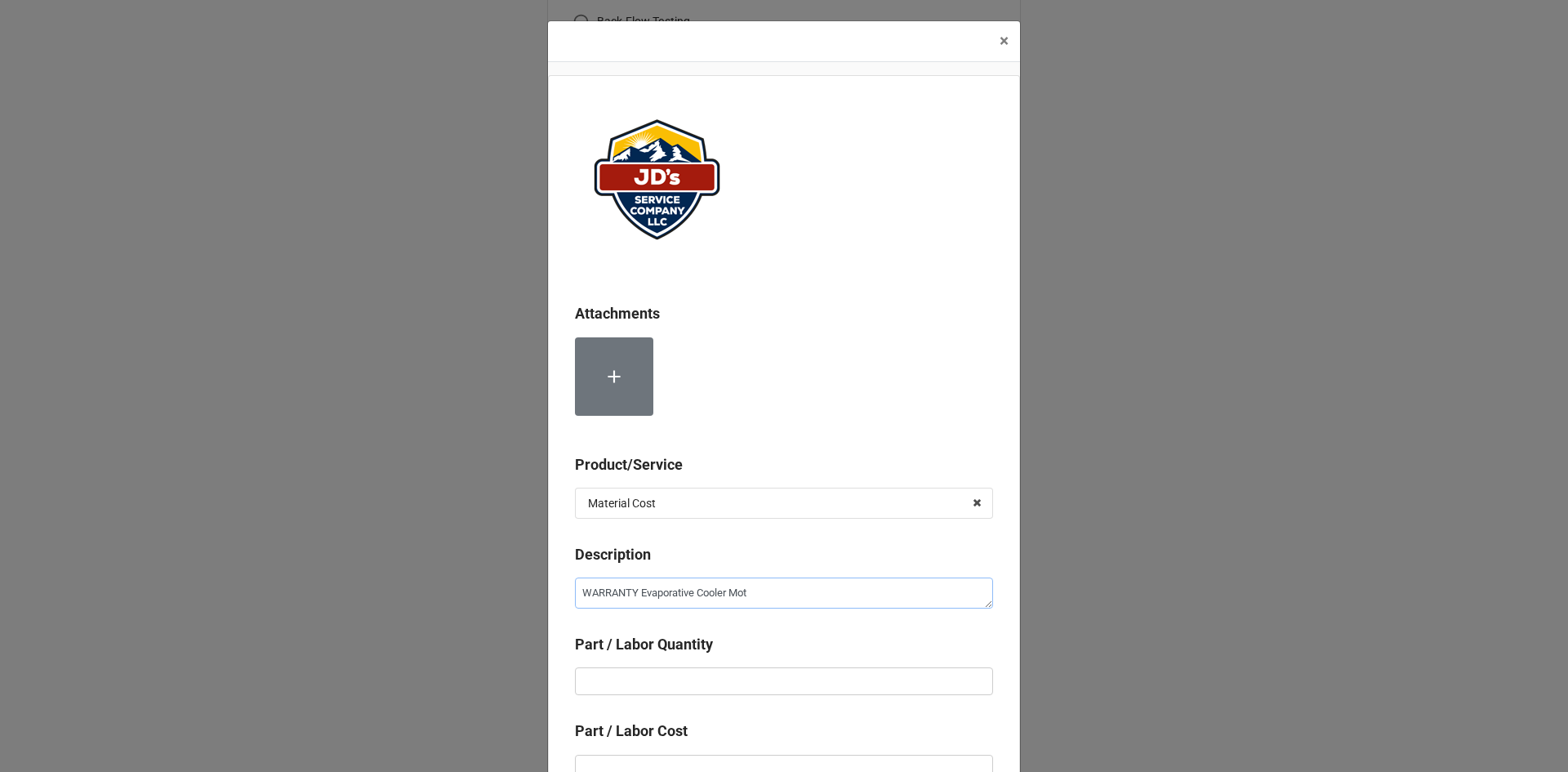
type textarea "WARRANTY Evaporative Cooler Moto"
type textarea "x"
type textarea "WARRANTY Evaporative Cooler Motor"
click at [720, 677] on input "text" at bounding box center [784, 681] width 418 height 28
type textarea "x"
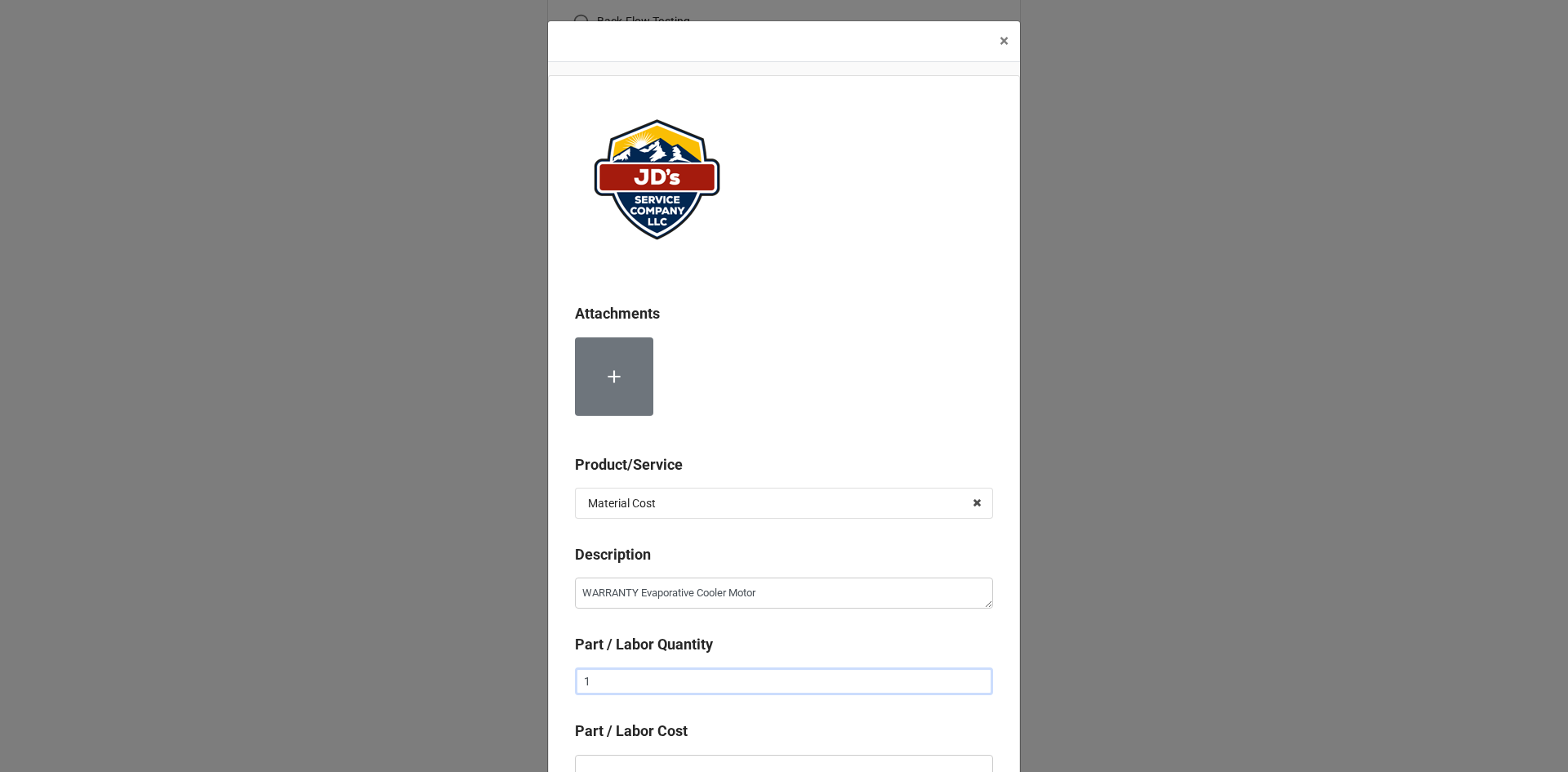
type input "1"
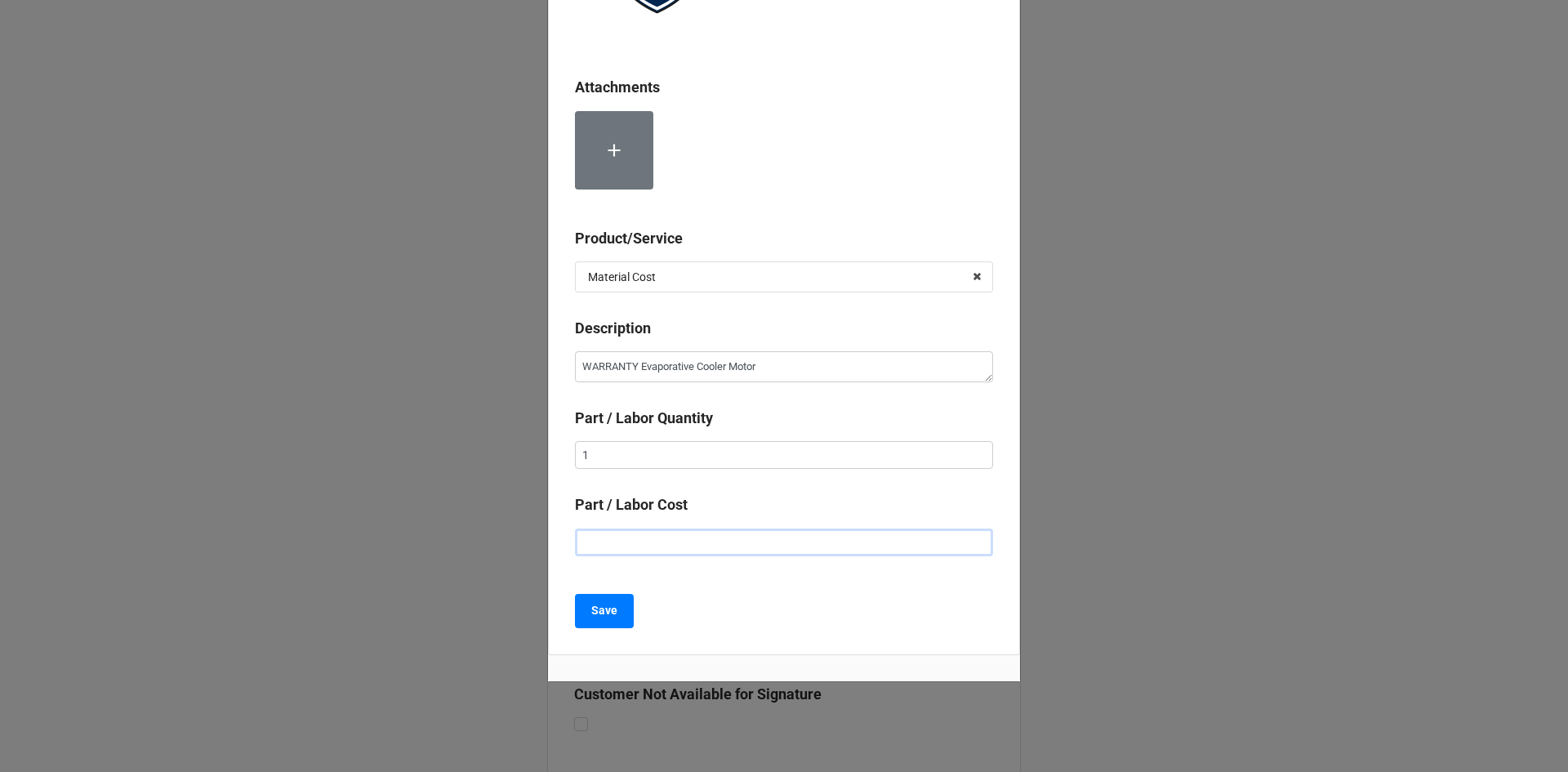
scroll to position [237, 0]
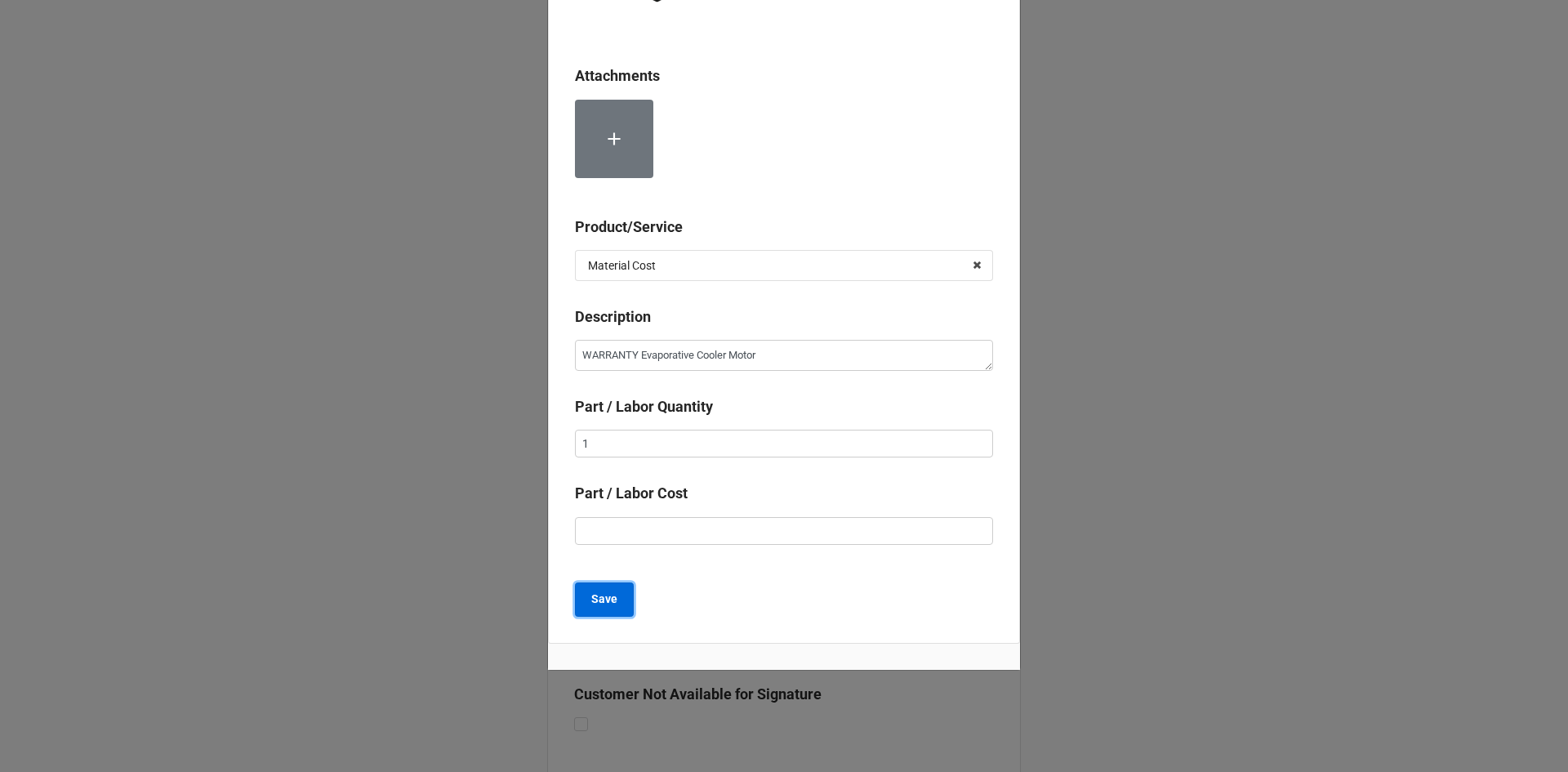
click at [618, 594] on button "Save" at bounding box center [604, 598] width 58 height 34
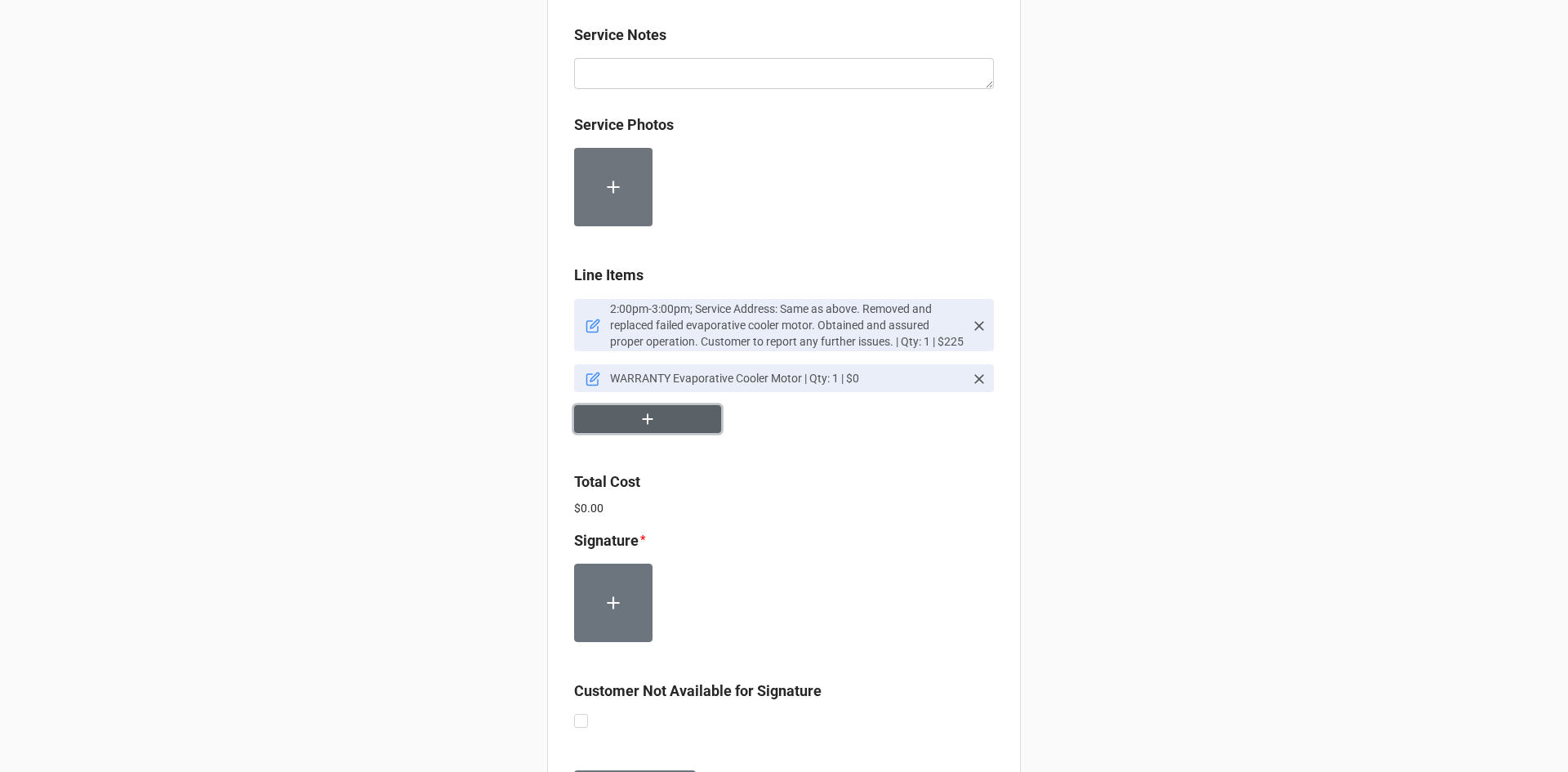
scroll to position [964, 0]
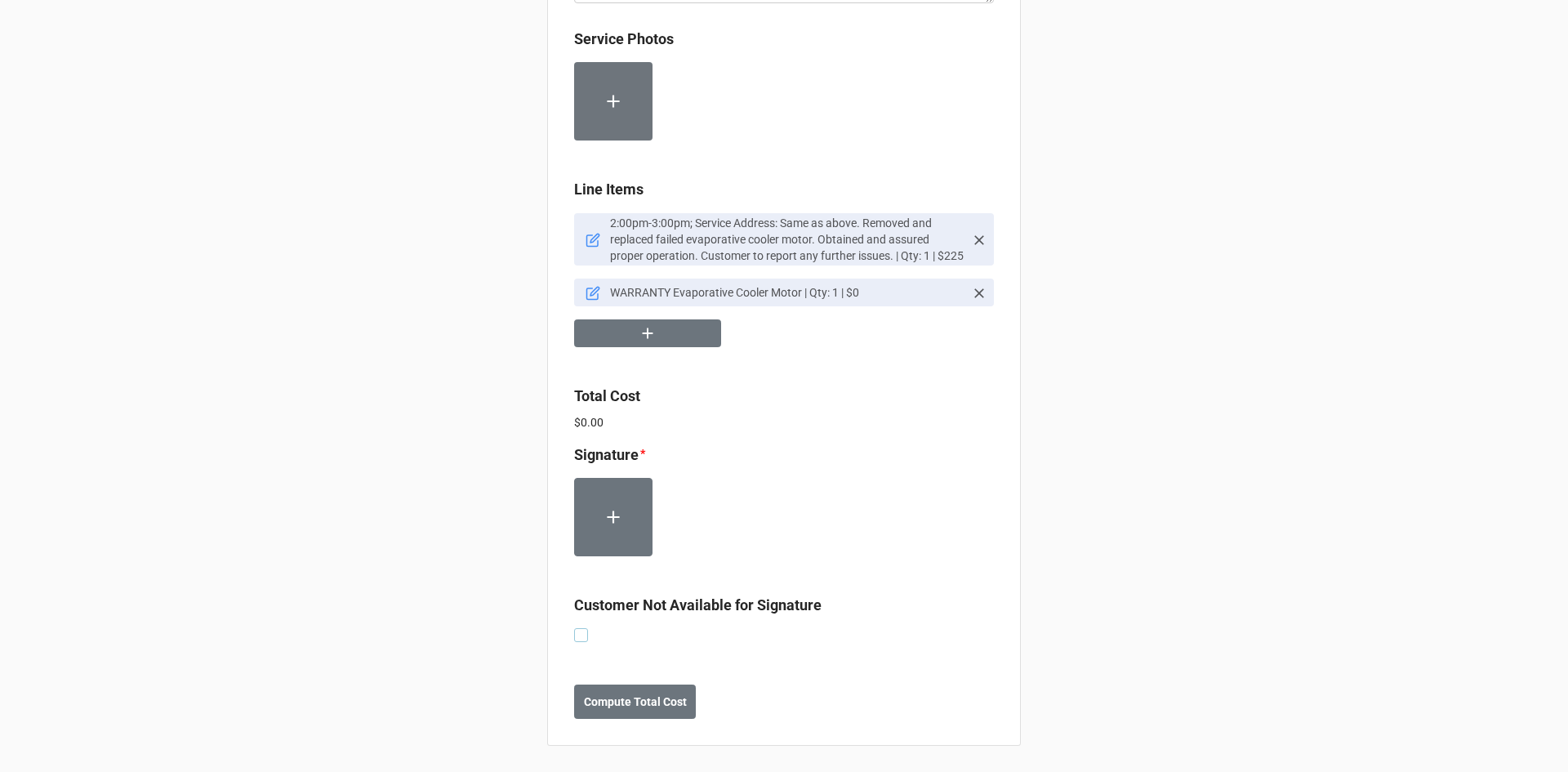
click at [579, 628] on label at bounding box center [581, 628] width 14 height 0
checkbox input "true"
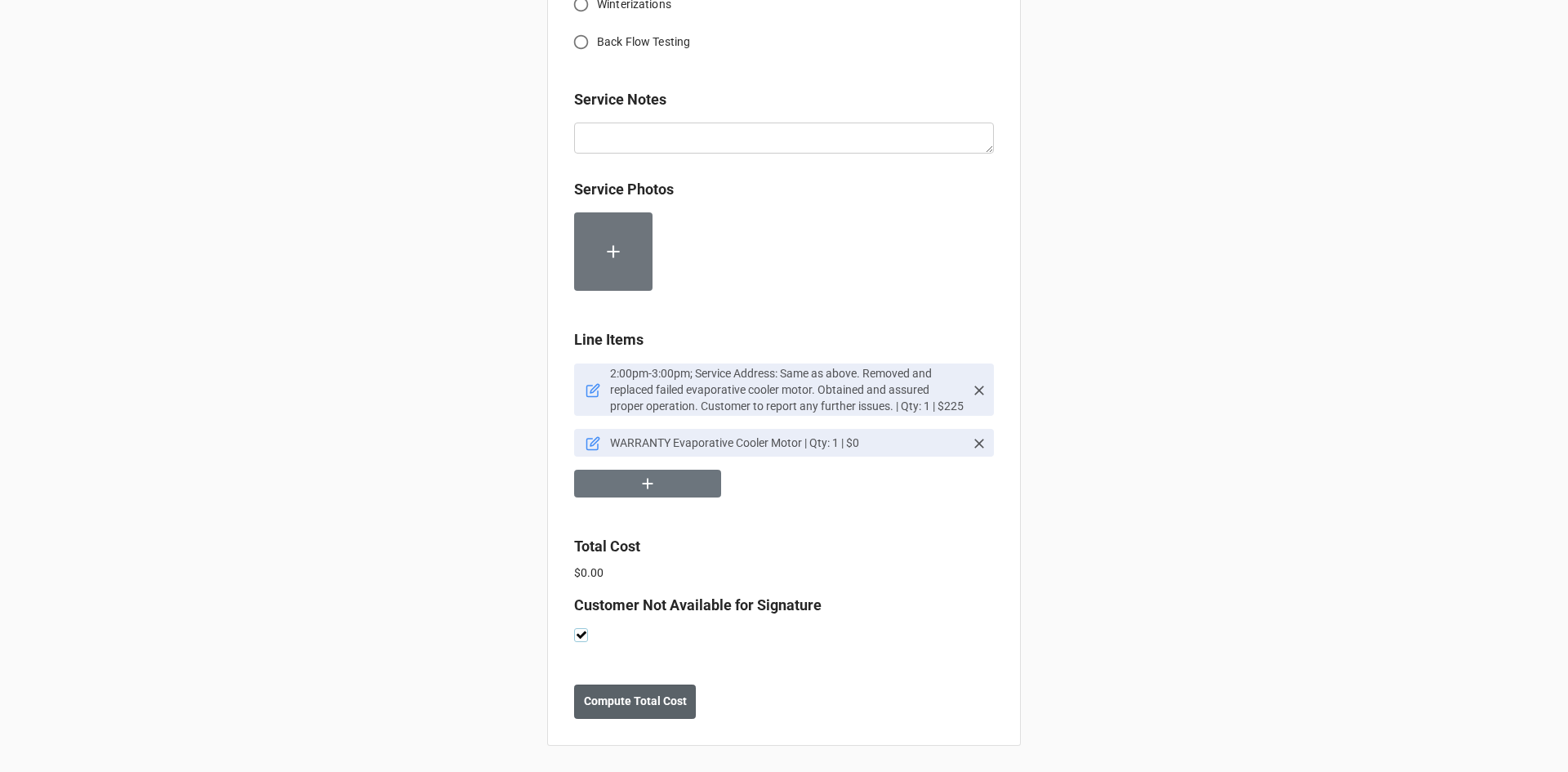
scroll to position [813, 0]
click at [619, 697] on b "Compute Total Cost" at bounding box center [635, 701] width 103 height 17
click at [597, 702] on b "Save" at bounding box center [604, 701] width 26 height 17
